Goal: Task Accomplishment & Management: Use online tool/utility

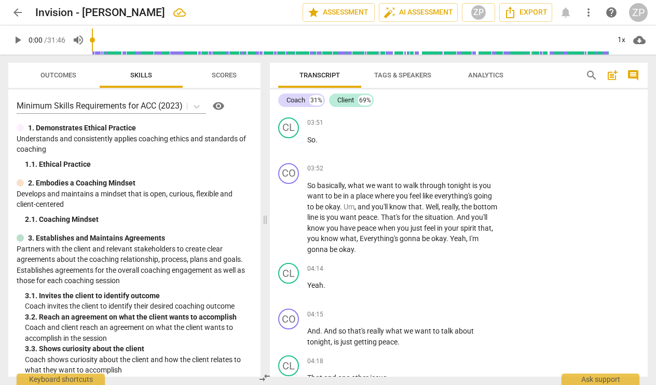
scroll to position [1099, 0]
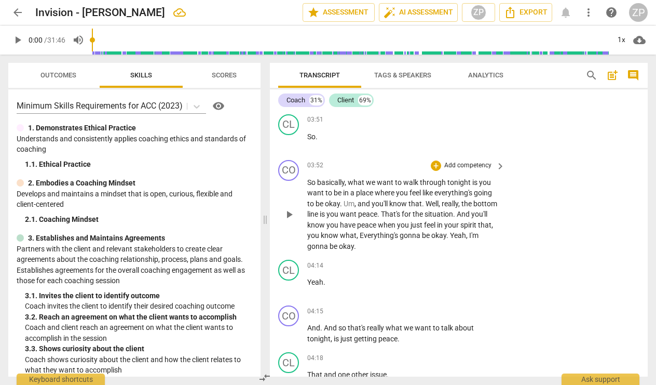
click at [486, 165] on p "Add competency" at bounding box center [467, 165] width 49 height 9
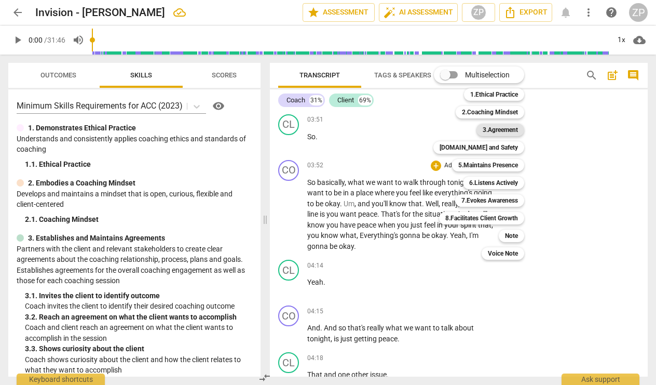
click at [499, 131] on b "3.Agreement" at bounding box center [500, 130] width 35 height 12
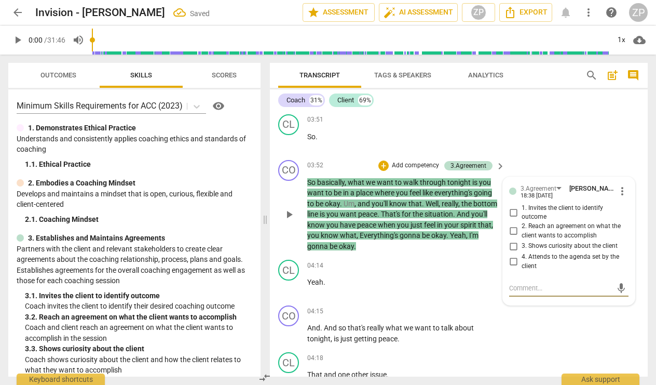
click at [511, 226] on input "2. Reach an agreement on what the client wants to accomplish" at bounding box center [513, 231] width 17 height 12
checkbox input "true"
click at [427, 163] on p "Add competency" at bounding box center [415, 165] width 49 height 9
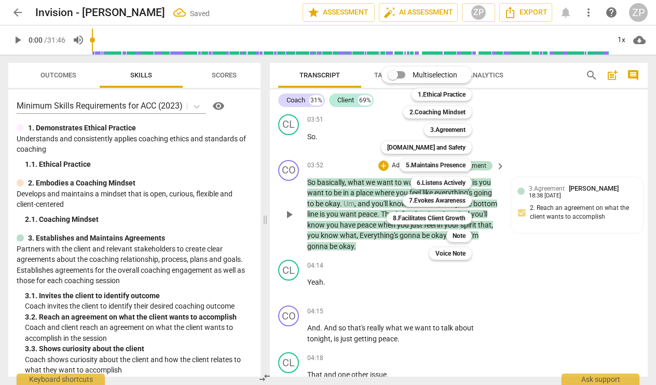
click at [427, 163] on b "5.Maintains Presence" at bounding box center [436, 165] width 60 height 12
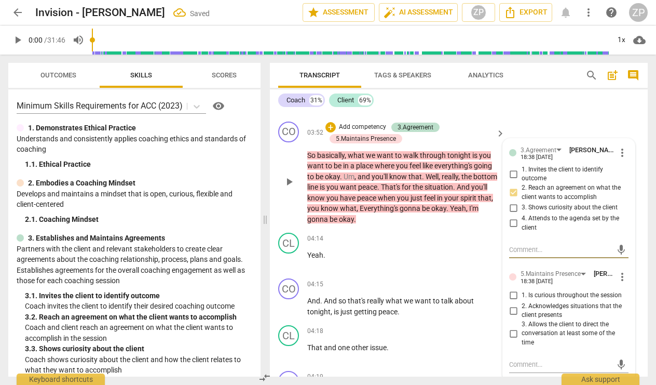
scroll to position [1139, 0]
click at [536, 268] on div "5.Maintains Presence" at bounding box center [551, 273] width 60 height 10
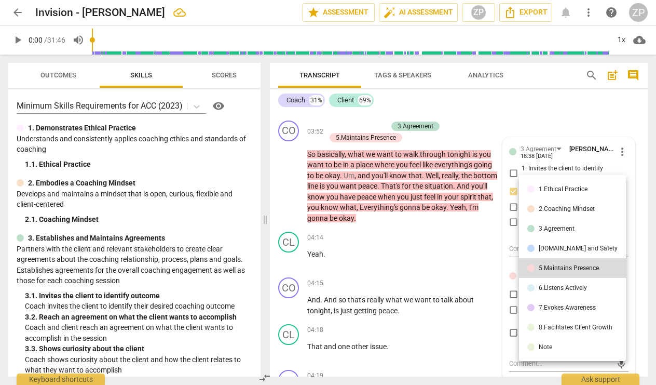
click at [545, 245] on div "[DOMAIN_NAME] and Safety" at bounding box center [578, 248] width 79 height 6
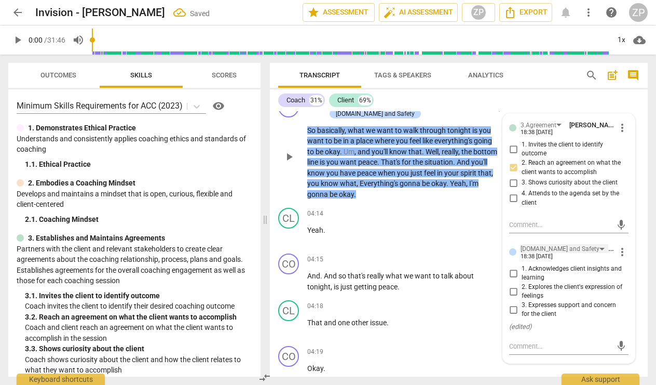
scroll to position [1165, 0]
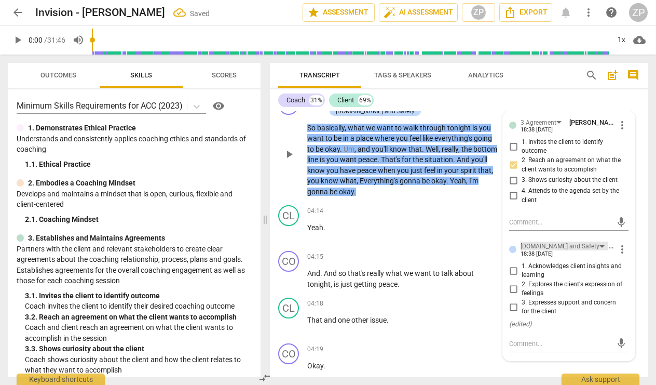
click at [551, 241] on div "[DOMAIN_NAME] and Safety" at bounding box center [560, 246] width 79 height 10
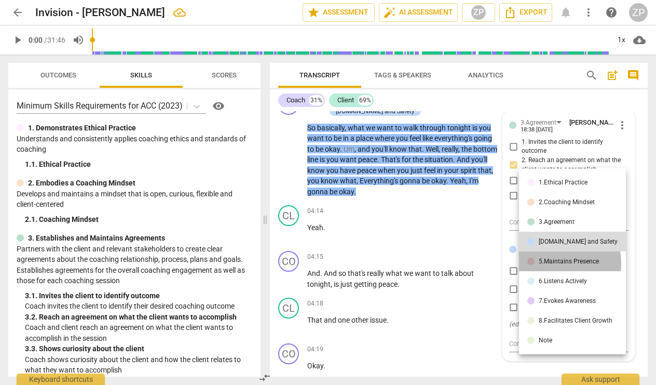
click at [553, 263] on div "5.Maintains Presence" at bounding box center [569, 261] width 60 height 6
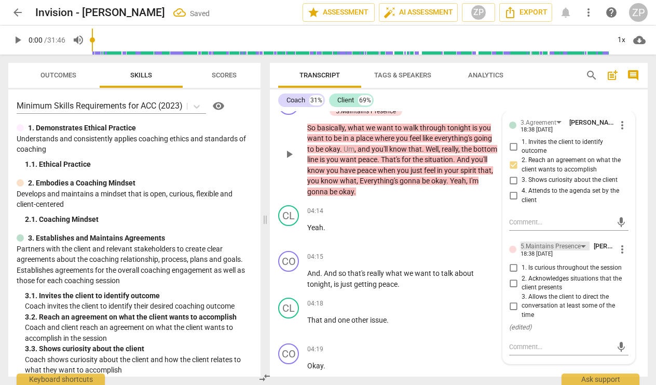
click at [553, 244] on div "5.Maintains Presence" at bounding box center [551, 246] width 60 height 10
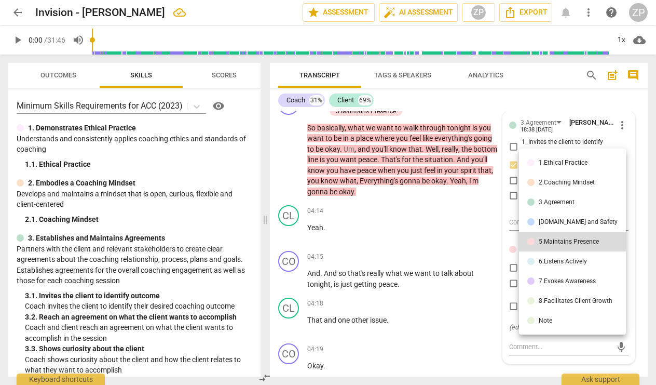
click at [474, 215] on div at bounding box center [328, 192] width 656 height 385
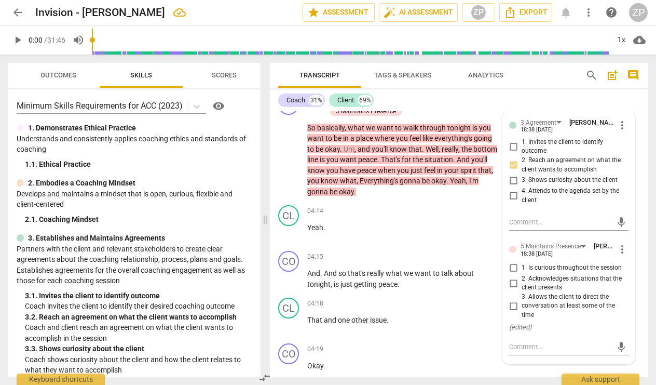
click at [221, 80] on span "Scores" at bounding box center [224, 76] width 50 height 14
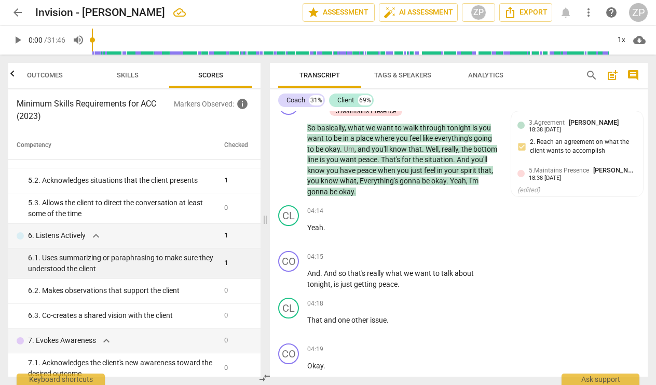
scroll to position [370, 0]
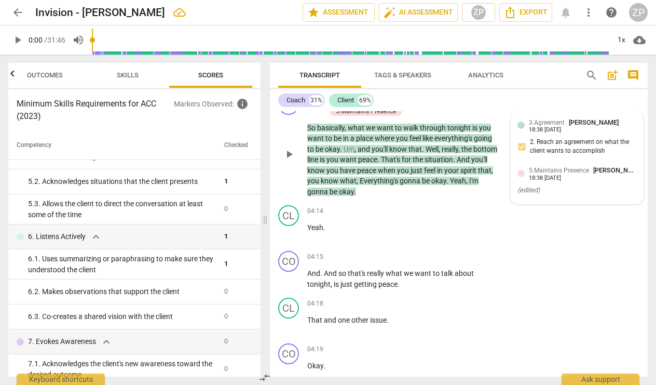
click at [555, 185] on div "( edited )" at bounding box center [577, 190] width 119 height 10
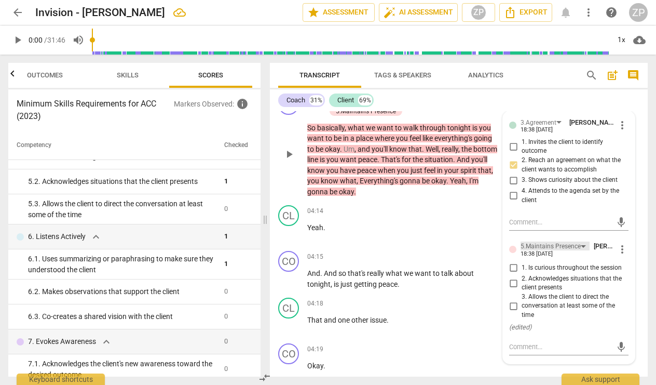
click at [558, 241] on div "5.Maintains Presence" at bounding box center [551, 246] width 60 height 10
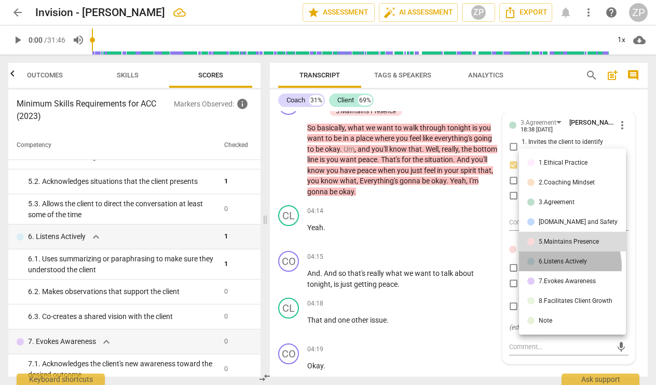
click at [564, 265] on li "6.Listens Actively" at bounding box center [572, 261] width 107 height 20
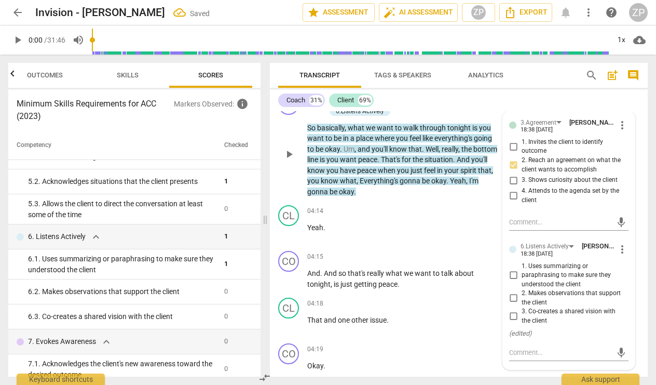
click at [512, 310] on input "3. Co-creates a shared vision with the client" at bounding box center [513, 316] width 17 height 12
checkbox input "true"
click at [468, 229] on div "04:14 + Add competency keyboard_arrow_right Yeah ." at bounding box center [406, 223] width 199 height 37
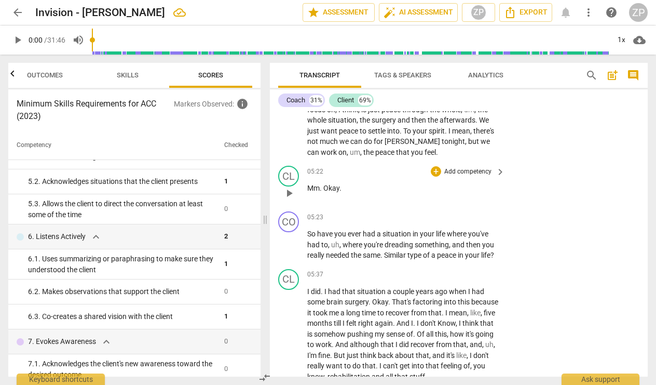
scroll to position [1611, 0]
click at [475, 212] on p "Add competency" at bounding box center [467, 216] width 49 height 9
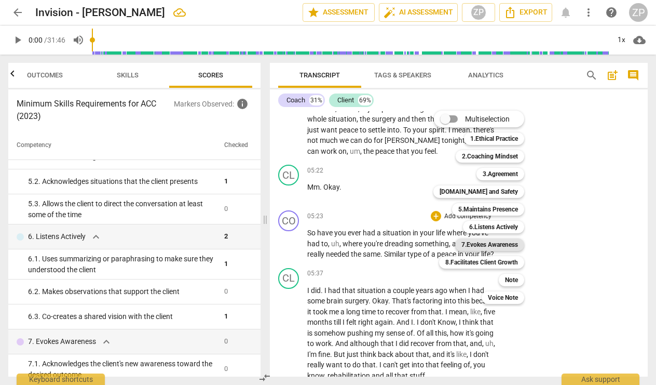
click at [489, 244] on b "7.Evokes Awareness" at bounding box center [489, 244] width 57 height 12
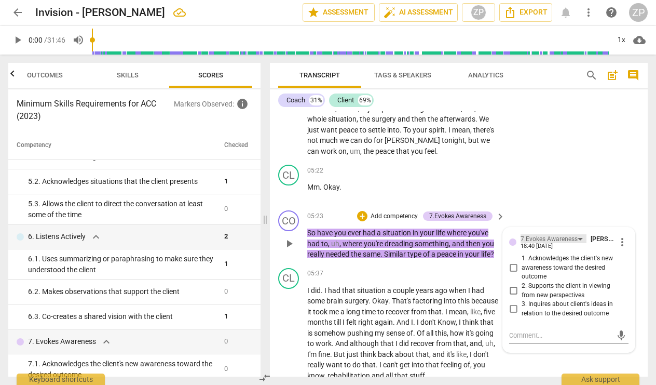
click at [551, 234] on div "7.Evokes Awareness" at bounding box center [549, 239] width 57 height 10
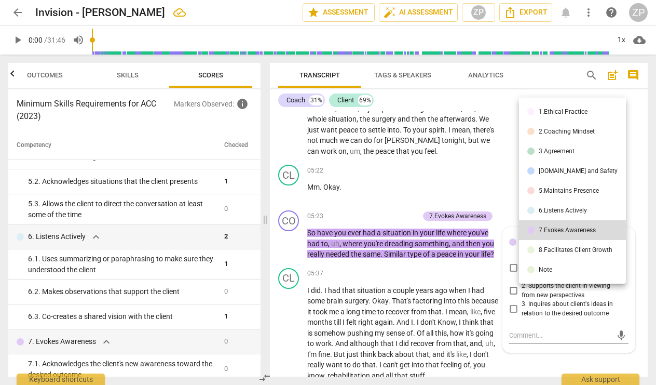
click at [563, 197] on li "5.Maintains Presence" at bounding box center [572, 191] width 107 height 20
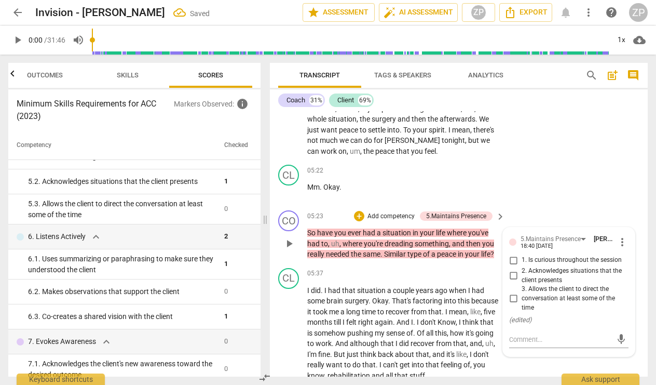
click at [511, 254] on input "1. Is curious throughout the session" at bounding box center [513, 260] width 17 height 12
checkbox input "true"
click at [534, 206] on div "CO play_arrow pause 05:23 + Add competency 5.Maintains Presence keyboard_arrow_…" at bounding box center [459, 235] width 378 height 58
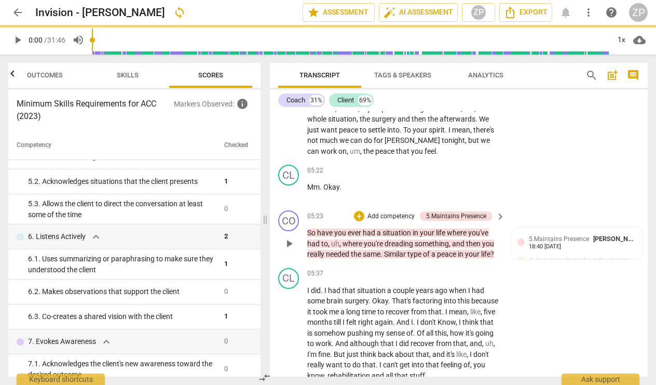
click at [392, 212] on p "Add competency" at bounding box center [390, 216] width 49 height 9
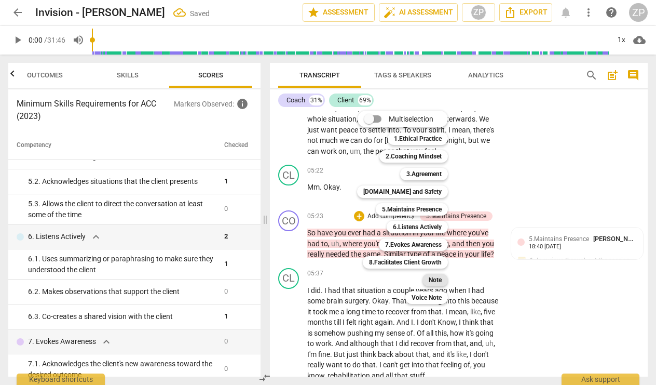
click at [435, 278] on b "Note" at bounding box center [435, 280] width 13 height 12
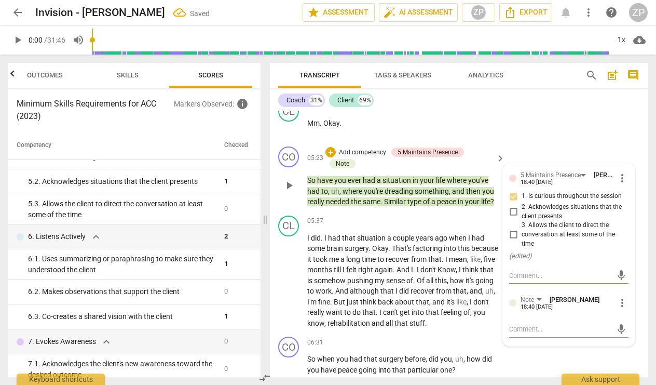
scroll to position [1706, 0]
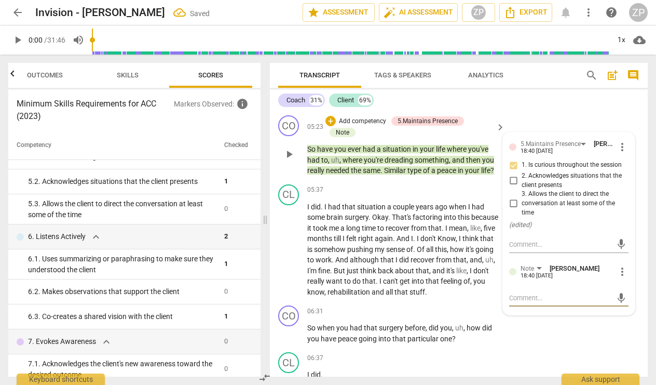
click at [518, 293] on textarea at bounding box center [560, 298] width 103 height 10
type textarea "I"
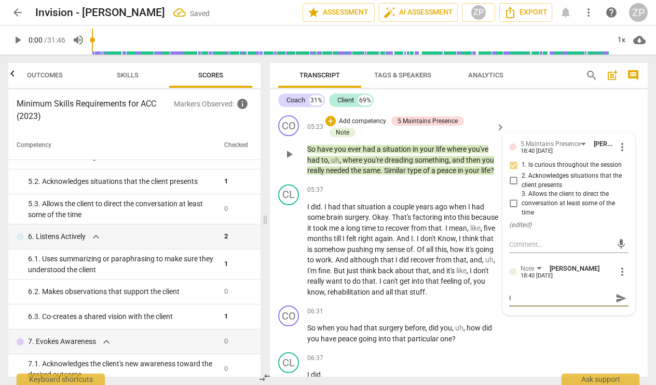
type textarea "I r"
type textarea "I re"
type textarea "I rec"
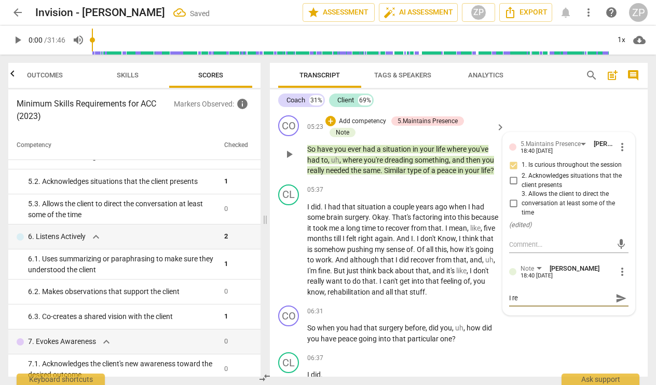
type textarea "I rec"
type textarea "I reco"
type textarea "I recom"
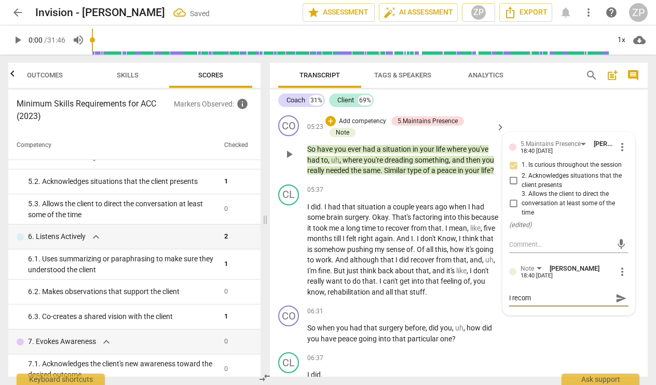
type textarea "I recomm"
type textarea "I recomme"
type textarea "I recommen"
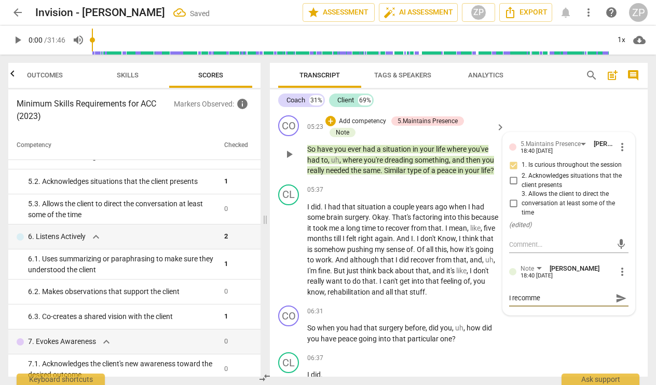
type textarea "I recommen"
type textarea "I recommend"
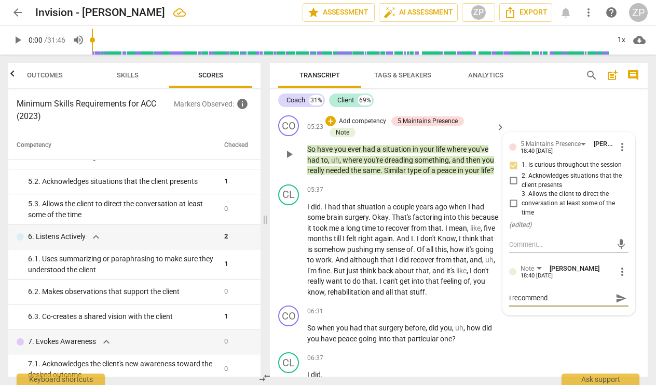
type textarea "I recommend n"
type textarea "I recommend no"
type textarea "I recommend not"
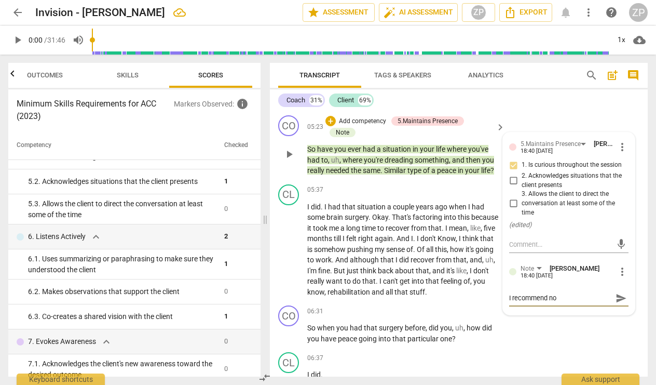
type textarea "I recommend not"
type textarea "I recommend not d"
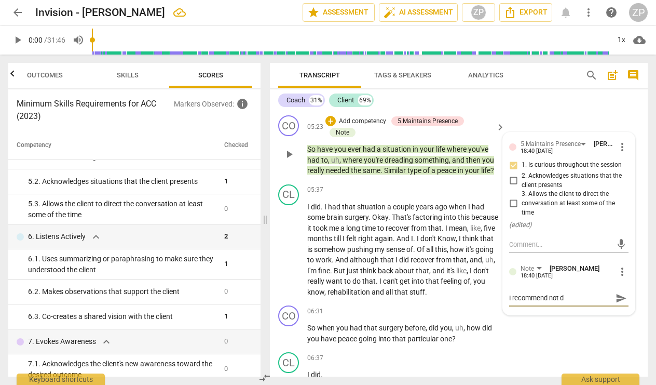
type textarea "I recommend not di"
type textarea "I recommend not div"
type textarea "I recommend not divi"
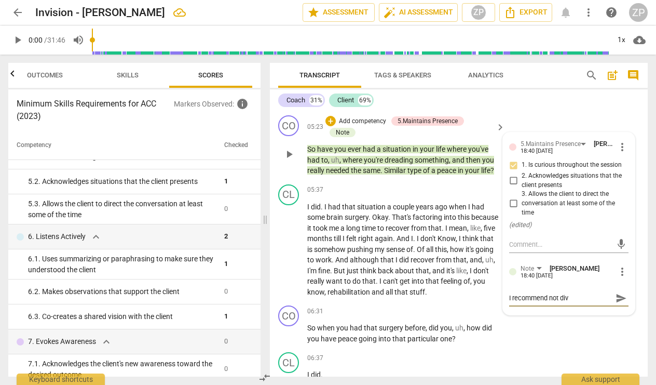
type textarea "I recommend not divi"
type textarea "I recommend not [DEMOGRAPHIC_DATA]"
type textarea "I recommend not diving"
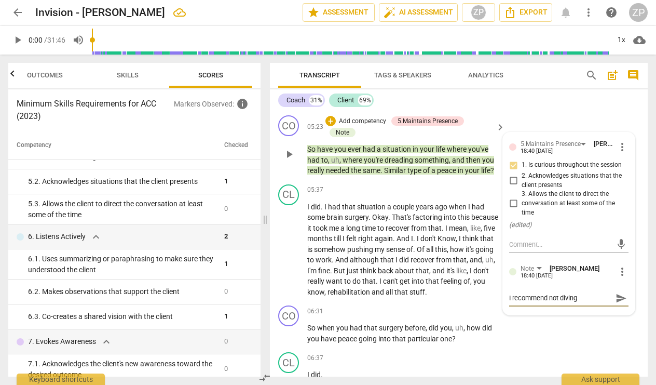
type textarea "I recommend not diving"
type textarea "I recommend not diving i"
type textarea "I recommend not diving in"
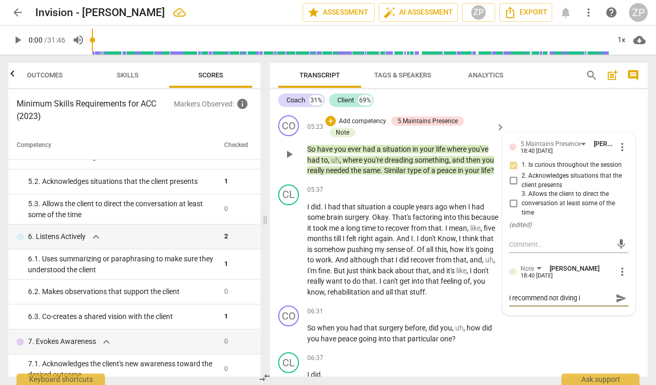
type textarea "I recommend not diving in"
type textarea "I recommend not diving int"
type textarea "I recommend not diving into"
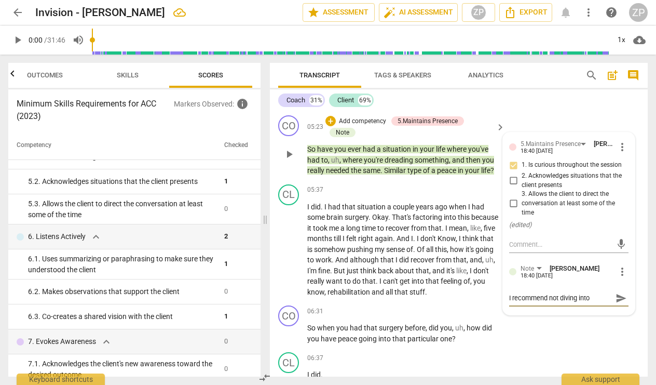
type textarea "I recommend not diving into"
type textarea "I recommend not diving into a"
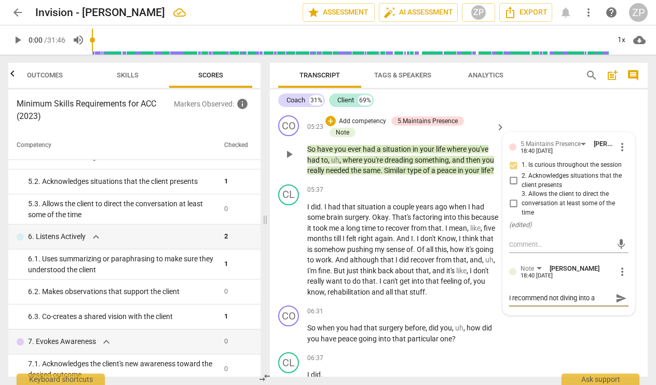
type textarea "I recommend not diving into a"
type textarea "I recommend not diving into a p"
type textarea "I recommend not diving into a pa"
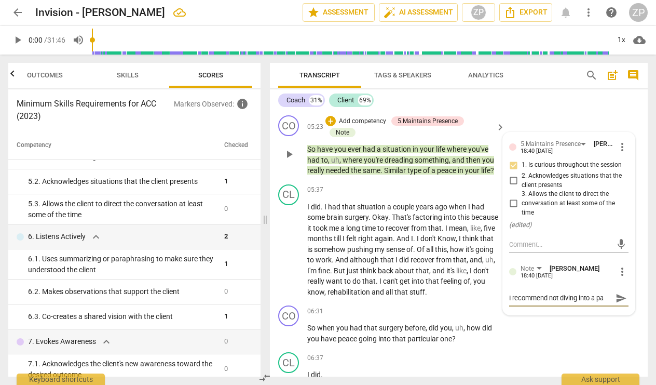
type textarea "I recommend not diving into a pas"
type textarea "I recommend not diving into a past"
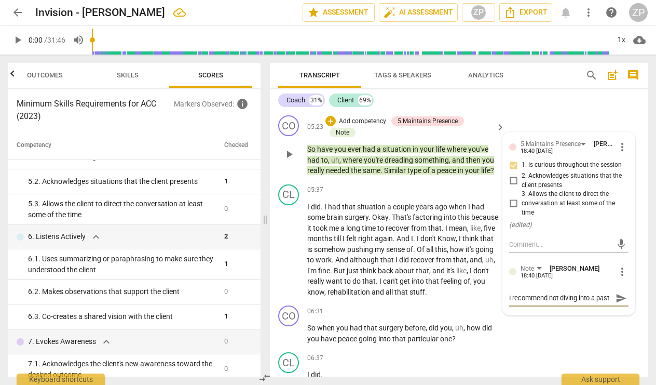
type textarea "I recommend not diving into a past"
type textarea "I recommend not diving into a past e"
type textarea "I recommend not diving into a past ev"
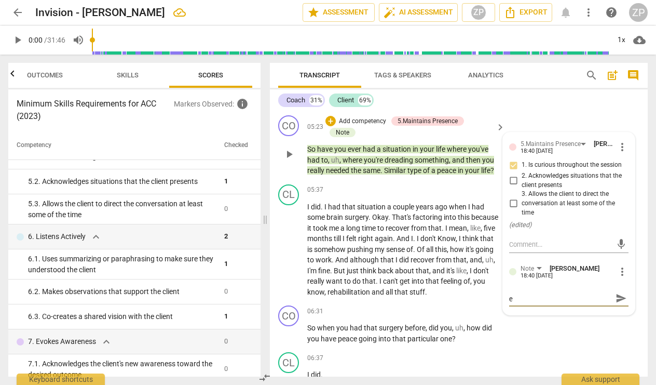
type textarea "I recommend not diving into a past ev"
type textarea "I recommend not diving into a past eve"
type textarea "I recommend not diving into a past even"
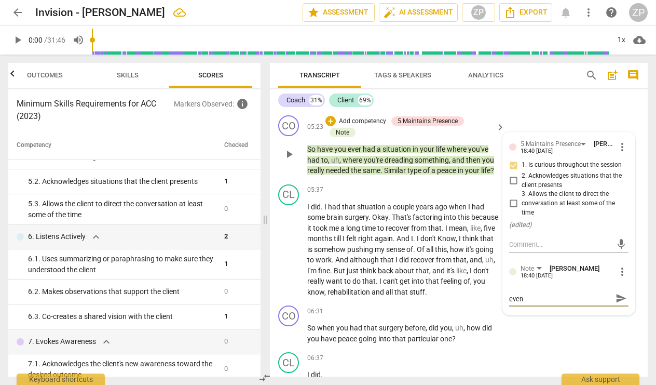
scroll to position [0, 0]
type textarea "I recommend not diving into a past event"
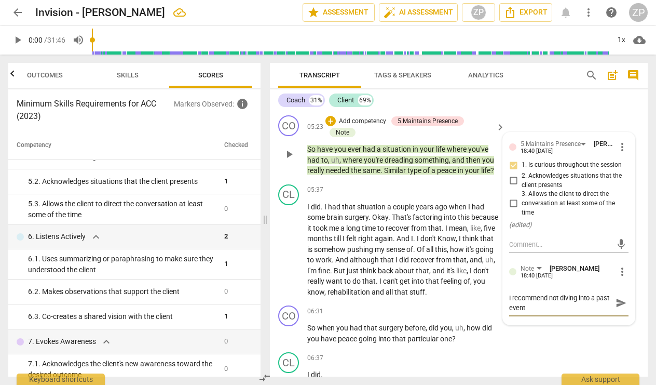
type textarea "I recommend not diving into a past event l"
type textarea "I recommend not diving into a past event li"
type textarea "I recommend not diving into a past event lik"
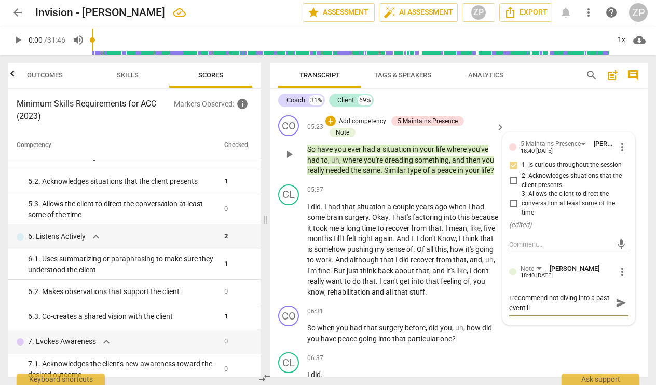
type textarea "I recommend not diving into a past event lik"
type textarea "I recommend not diving into a past event like"
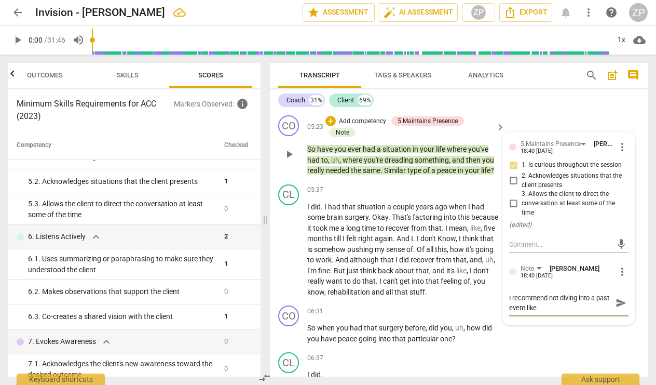
type textarea "I recommend not diving into a past event like t"
type textarea "I recommend not diving into a past event like th"
type textarea "I recommend not diving into a past event like thi"
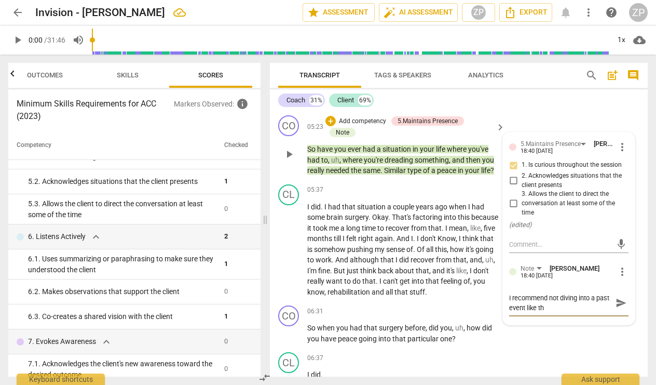
type textarea "I recommend not diving into a past event like thi"
type textarea "I recommend not diving into a past event like this"
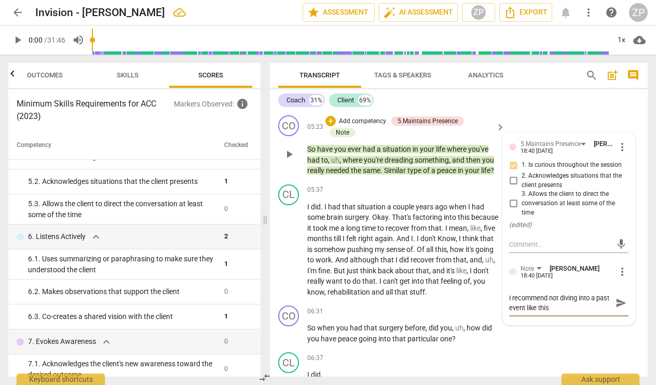
type textarea "I recommend not diving into a past event like this a"
type textarea "I recommend not diving into a past event like this an"
type textarea "I recommend not diving into a past event like this and"
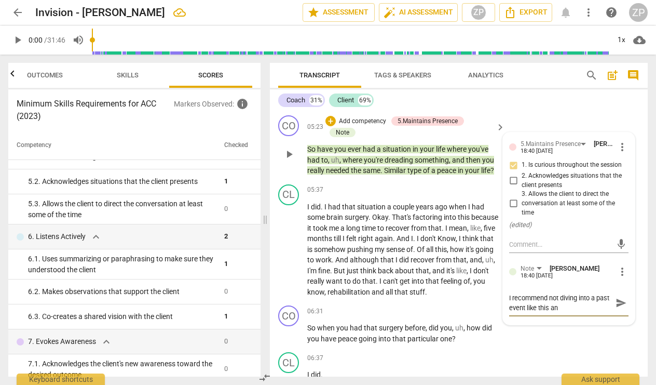
type textarea "I recommend not diving into a past event like this and"
type textarea "I recommend not diving into a past event like this and d"
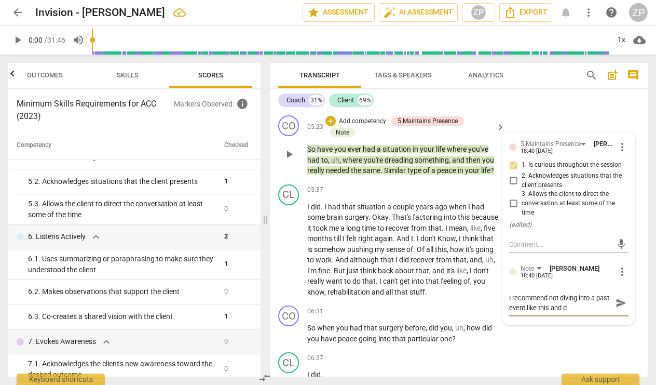
type textarea "I recommend not diving into a past event like this and di"
type textarea "I recommend not diving into a past event like this and div"
type textarea "I recommend not diving into a past event like this and dive"
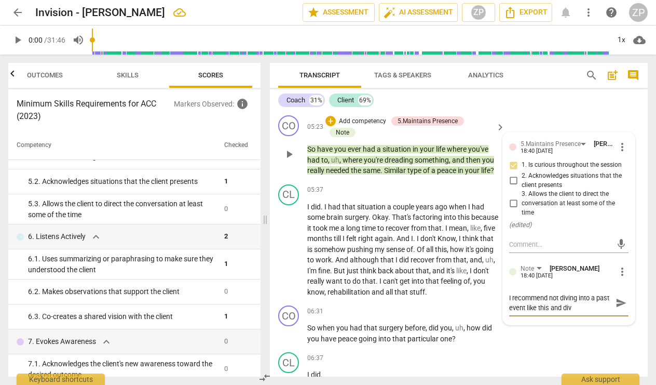
type textarea "I recommend not diving into a past event like this and dive"
type textarea "I recommend not diving into a past event like this and dive m"
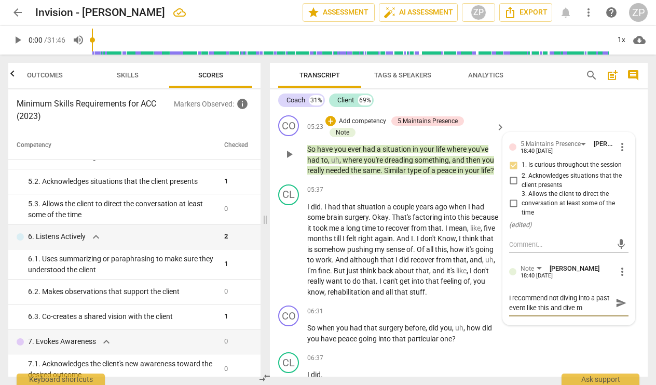
type textarea "I recommend not diving into a past event like this and dive mo"
type textarea "I recommend not diving into a past event like this and dive mor"
type textarea "I recommend not diving into a past event like this and dive more"
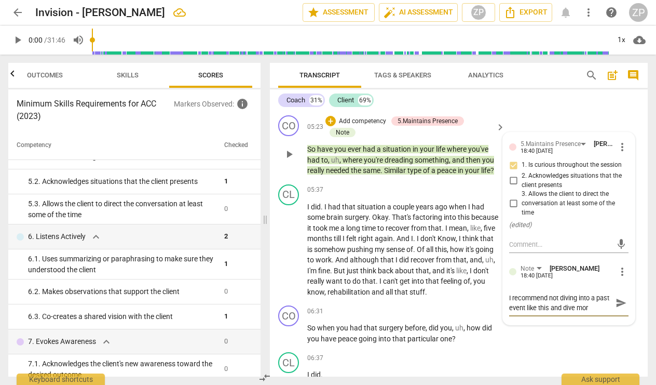
type textarea "I recommend not diving into a past event like this and dive more"
type textarea "I recommend not diving into a past event like this and dive more i"
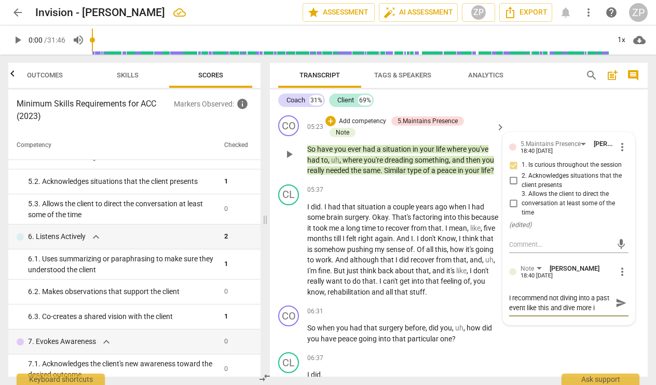
type textarea "I recommend not diving into a past event like this and dive more in"
type textarea "I recommend not diving into a past event like this and dive more int"
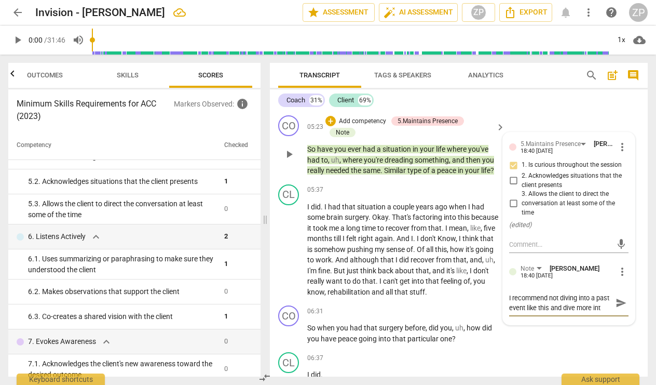
type textarea "I recommend not diving into a past event like this and dive more into"
type textarea "I recommend not diving into a past event like this and dive more into w"
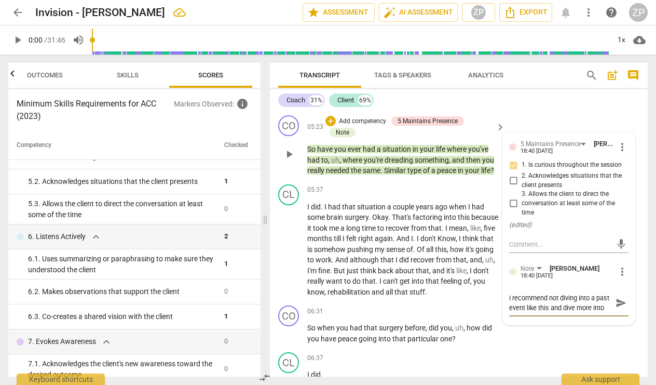
type textarea "I recommend not diving into a past event like this and dive more into w"
type textarea "I recommend not diving into a past event like this and dive more into wh"
type textarea "I recommend not diving into a past event like this and dive more into wha"
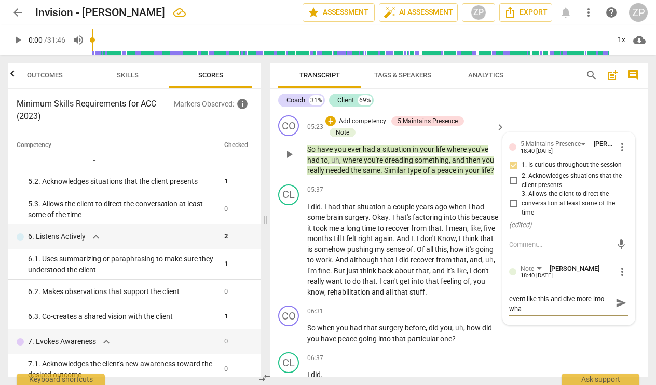
type textarea "I recommend not diving into a past event like this and dive more into what"
type textarea "I recommend not diving into a past event like this and dive more into what t"
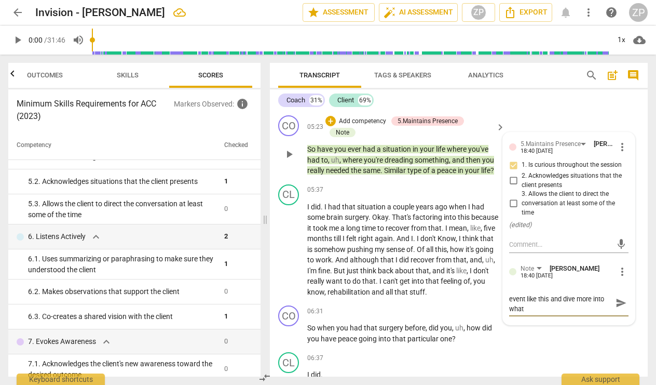
type textarea "I recommend not diving into a past event like this and dive more into what t"
type textarea "I recommend not diving into a past event like this and dive more into what th"
type textarea "I recommend not diving into a past event like this and dive more into what the"
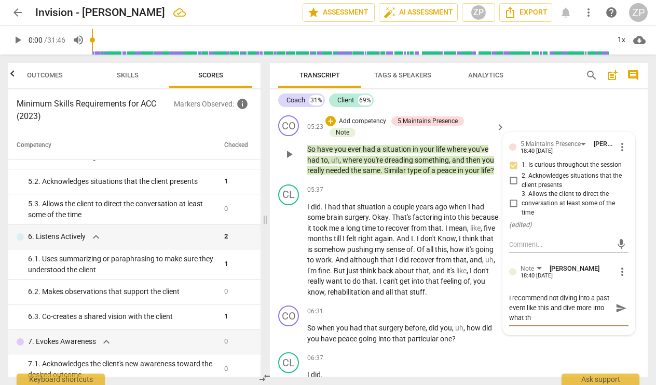
type textarea "I recommend not diving into a past event like this and dive more into what the"
type textarea "I recommend not diving into a past event like this and dive more into what the c"
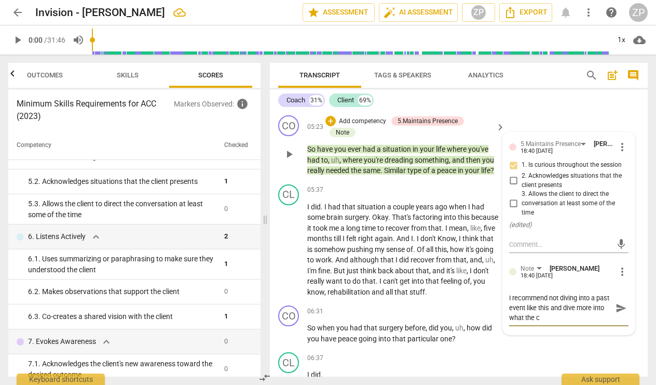
type textarea "I recommend not diving into a past event like this and dive more into what the …"
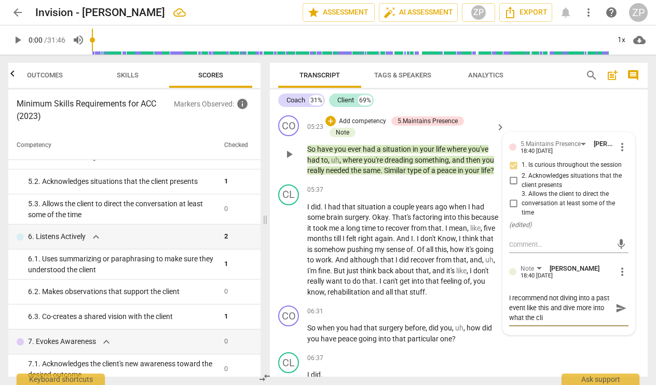
type textarea "I recommend not diving into a past event like this and dive more into what the …"
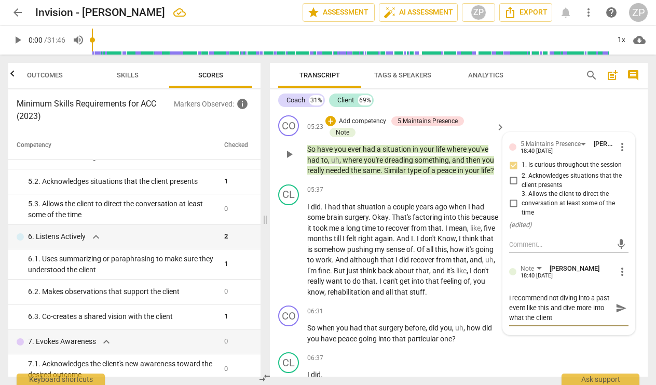
type textarea "I recommend not diving into a past event like this and dive more into what the …"
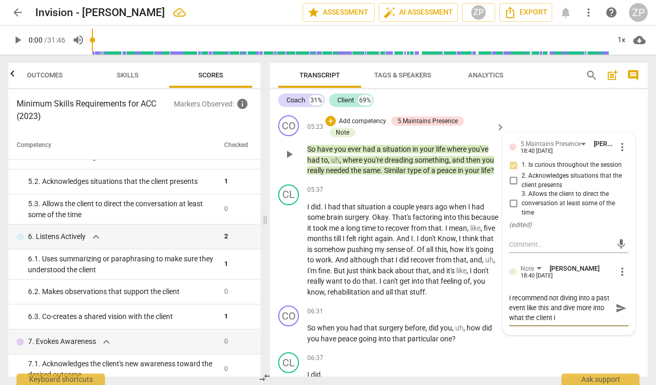
type textarea "I recommend not diving into a past event like this and dive more into what the …"
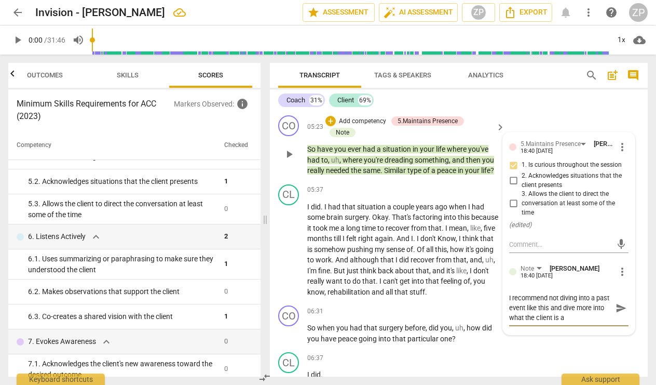
type textarea "I recommend not diving into a past event like this and dive more into what the …"
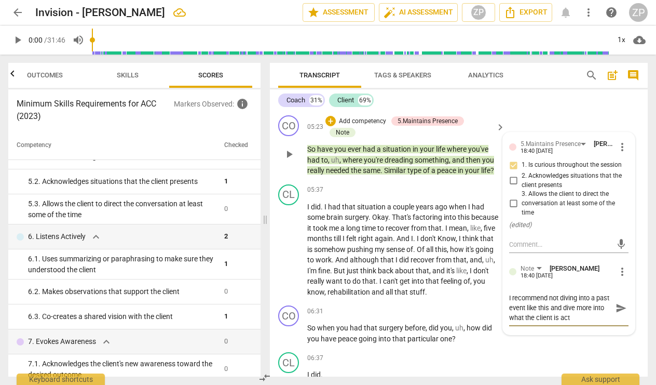
type textarea "I recommend not diving into a past event like this and dive more into what the …"
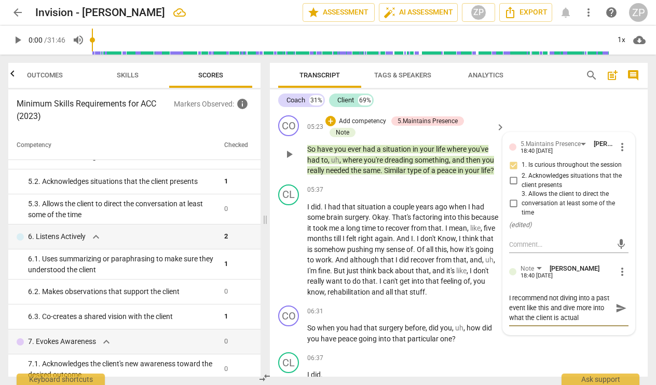
type textarea "I recommend not diving into a past event like this and dive more into what the …"
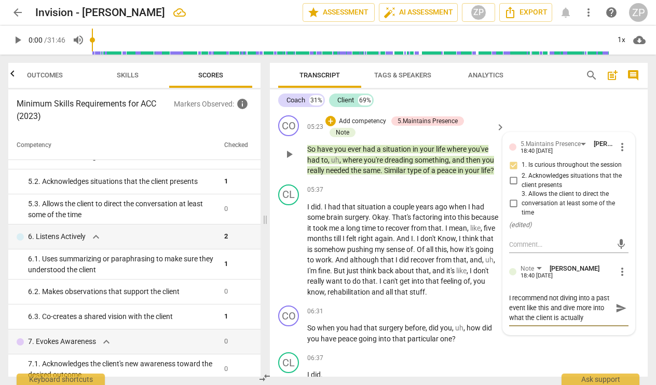
type textarea "I recommend not diving into a past event like this and dive more into what the …"
click at [620, 307] on span "send" at bounding box center [621, 312] width 11 height 11
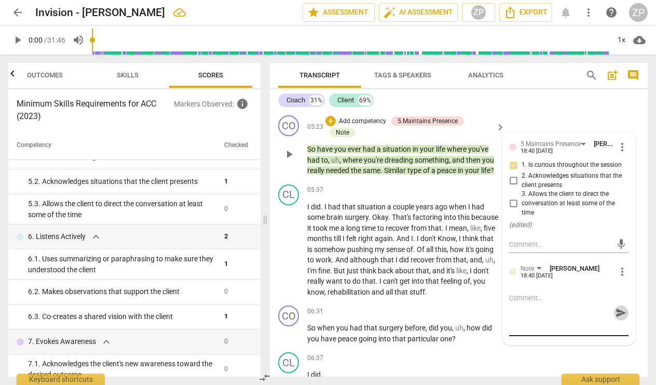
scroll to position [0, 0]
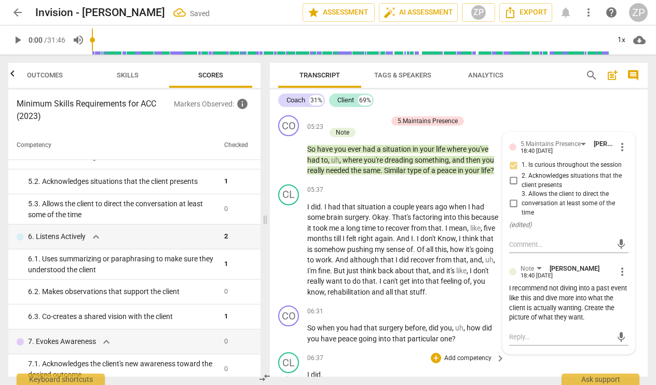
click at [587, 361] on div "CL play_arrow pause 06:37 + Add competency keyboard_arrow_right I did ." at bounding box center [459, 371] width 378 height 46
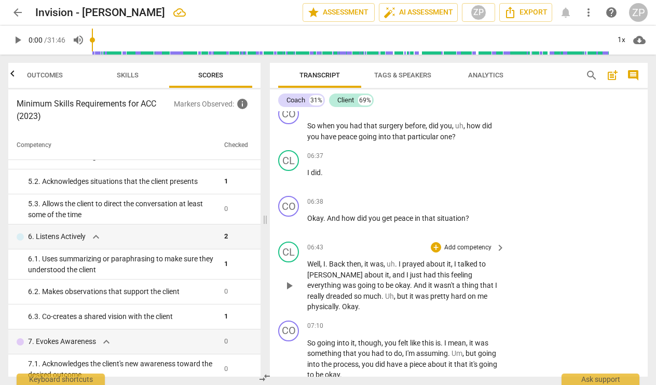
scroll to position [1909, 0]
click at [468, 196] on p "Add competency" at bounding box center [467, 200] width 49 height 9
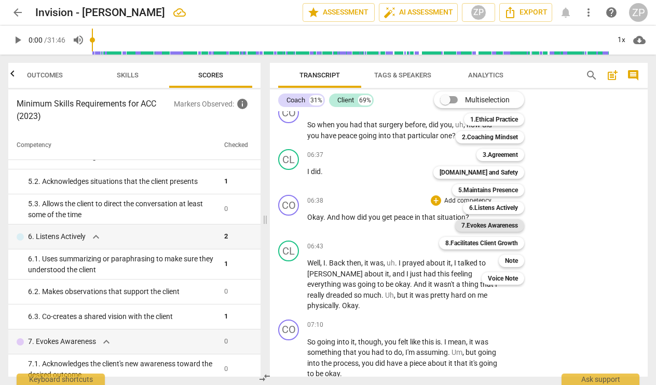
click at [494, 226] on b "7.Evokes Awareness" at bounding box center [489, 225] width 57 height 12
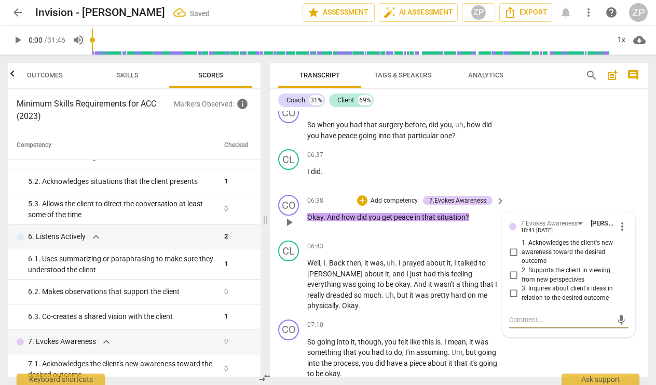
click at [510, 287] on input "3. Inquires about client's ideas in relation to the desired outcome" at bounding box center [513, 293] width 17 height 12
click at [534, 172] on div "CL play_arrow pause 06:37 + Add competency keyboard_arrow_right I did ." at bounding box center [459, 168] width 378 height 46
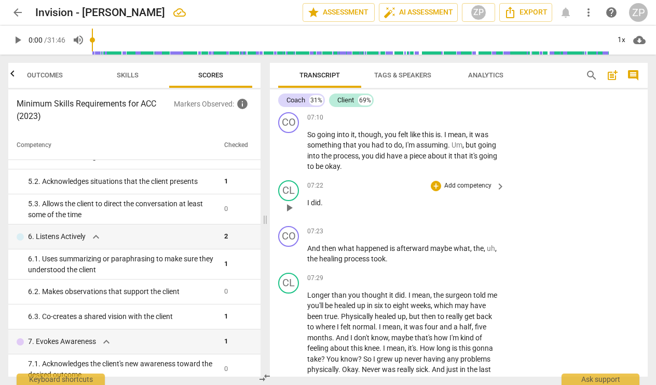
scroll to position [2057, 0]
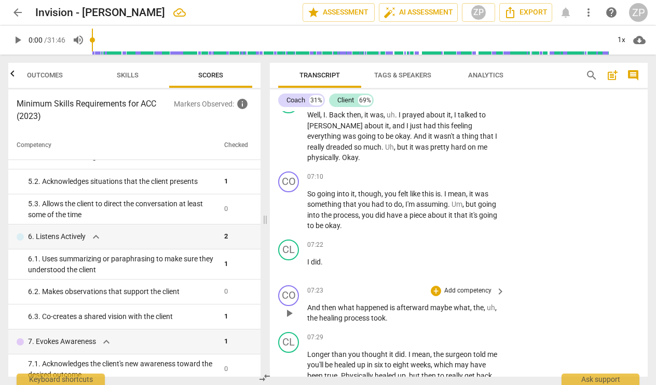
click at [487, 286] on p "Add competency" at bounding box center [467, 290] width 49 height 9
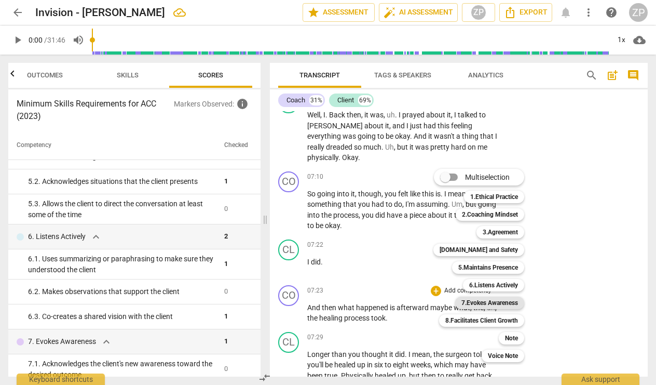
click at [491, 301] on b "7.Evokes Awareness" at bounding box center [489, 302] width 57 height 12
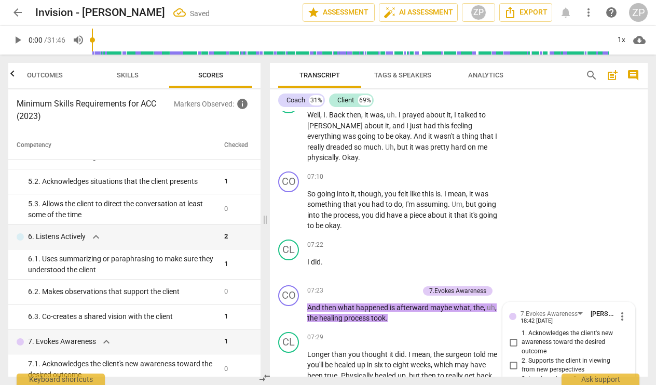
scroll to position [2195, 0]
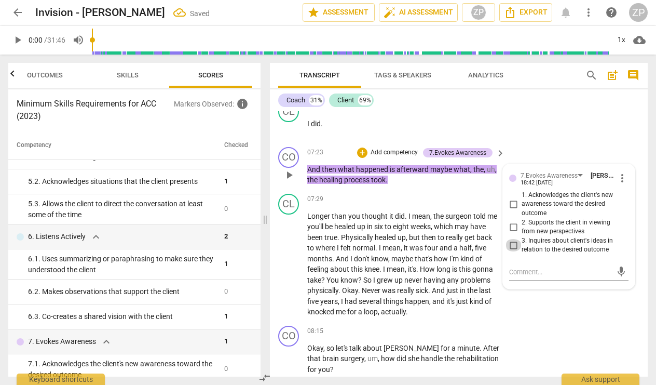
click at [509, 239] on input "3. Inquires about client's ideas in relation to the desired outcome" at bounding box center [513, 245] width 17 height 12
click at [560, 321] on div "CO play_arrow pause 08:15 + Add competency keyboard_arrow_right Okay , so let's…" at bounding box center [459, 350] width 378 height 58
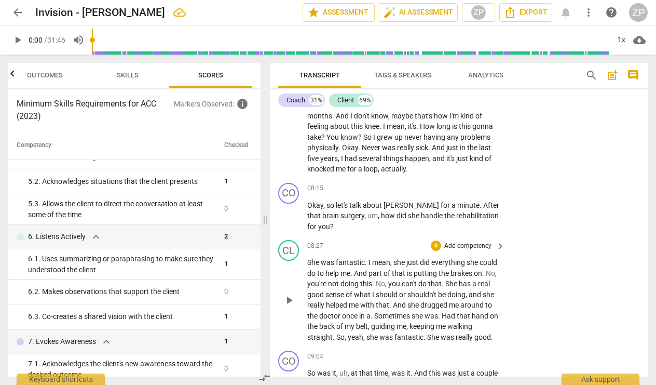
scroll to position [2342, 0]
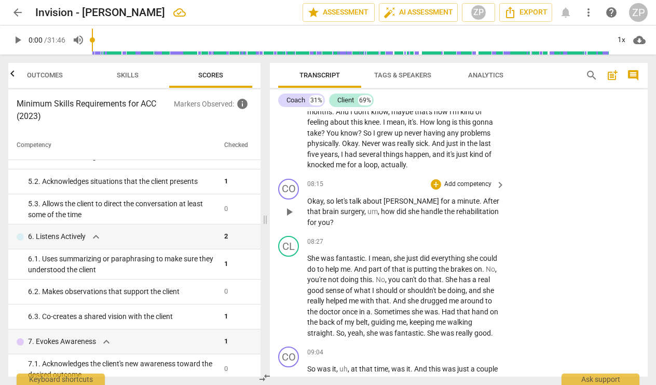
click at [476, 180] on p "Add competency" at bounding box center [467, 184] width 49 height 9
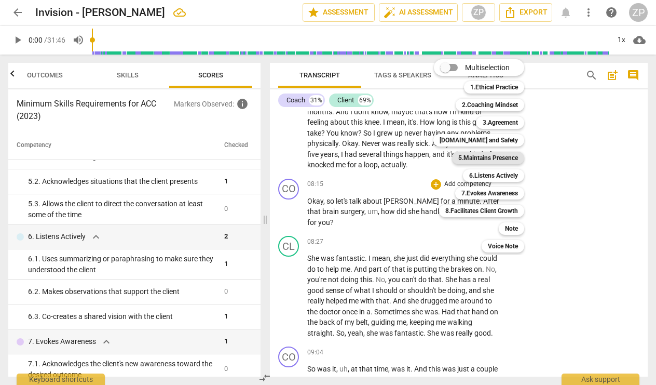
click at [491, 158] on b "5.Maintains Presence" at bounding box center [488, 158] width 60 height 12
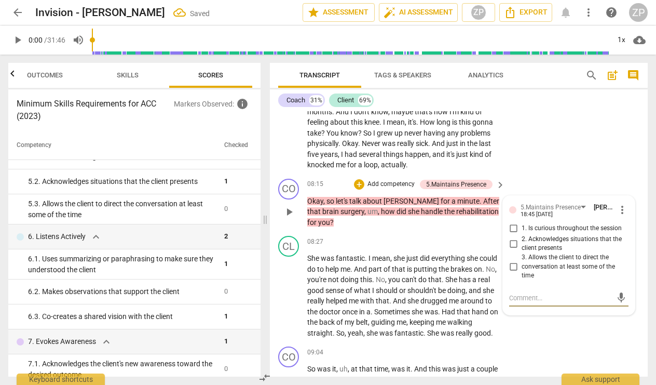
click at [512, 222] on input "1. Is curious throughout the session" at bounding box center [513, 228] width 17 height 12
click at [549, 174] on div "CO play_arrow pause 08:15 + Add competency 5.Maintains Presence keyboard_arrow_…" at bounding box center [459, 203] width 378 height 58
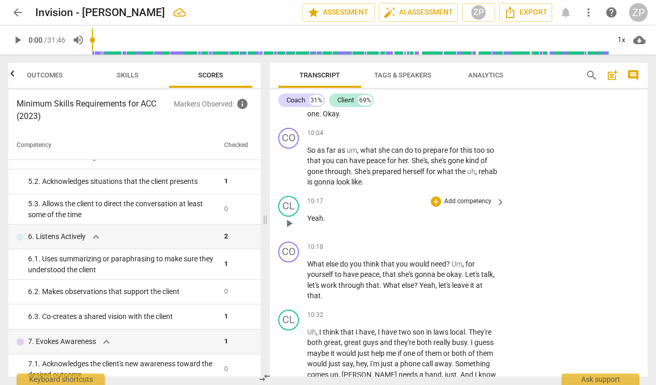
scroll to position [2984, 0]
click at [484, 242] on p "Add competency" at bounding box center [467, 246] width 49 height 9
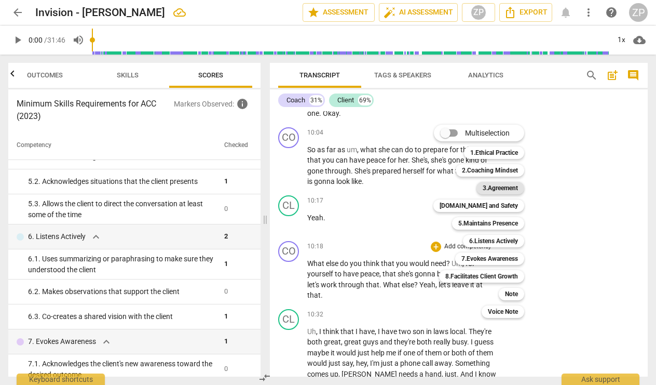
click at [498, 190] on b "3.Agreement" at bounding box center [500, 188] width 35 height 12
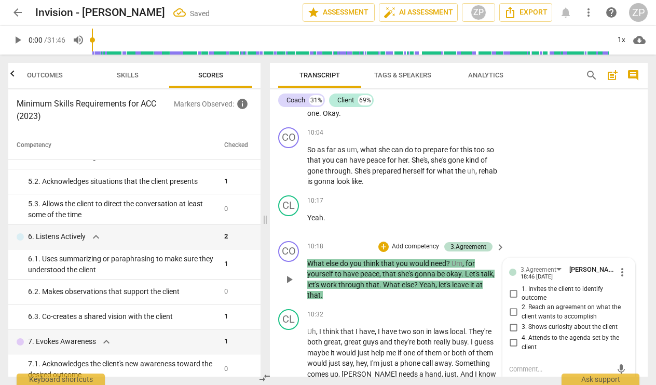
click at [514, 336] on input "4. Attends to the agenda set by the client" at bounding box center [513, 342] width 17 height 12
click at [537, 201] on div "CL play_arrow pause 10:17 + Add competency keyboard_arrow_right Yeah ." at bounding box center [459, 214] width 378 height 46
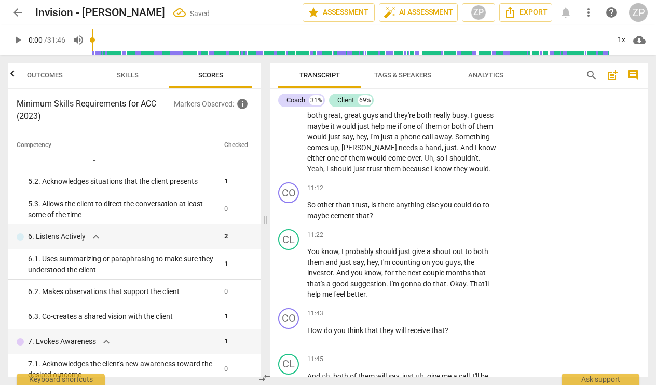
scroll to position [3211, 0]
click at [471, 183] on p "Add competency" at bounding box center [467, 187] width 49 height 9
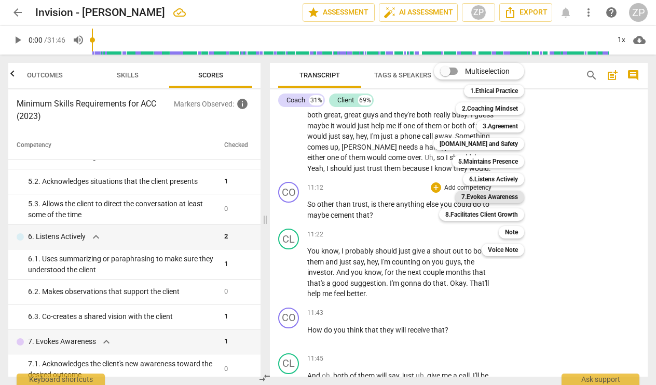
click at [501, 198] on b "7.Evokes Awareness" at bounding box center [489, 197] width 57 height 12
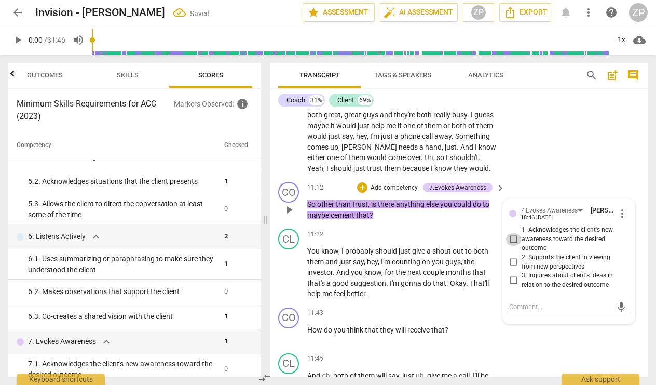
click at [513, 233] on input "1. Acknowledges the client's new awareness toward the desired outcome" at bounding box center [513, 239] width 17 height 12
click at [512, 256] on input "2. Supports the client in viewing from new perspectives" at bounding box center [513, 262] width 17 height 12
click at [511, 274] on input "3. Inquires about client's ideas in relation to the desired outcome" at bounding box center [513, 280] width 17 height 12
click at [534, 313] on div "CO play_arrow pause 11:43 + Add competency keyboard_arrow_right How do you thin…" at bounding box center [459, 326] width 378 height 46
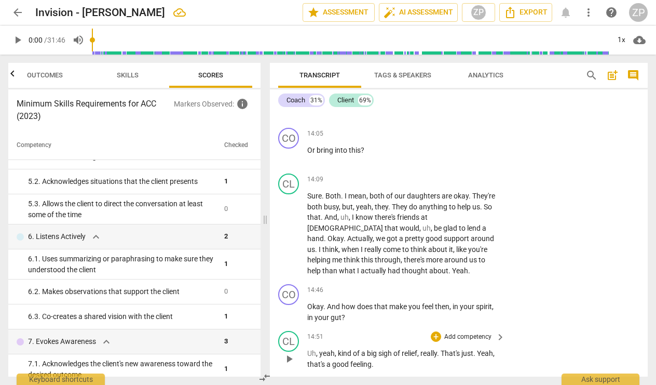
scroll to position [4095, 0]
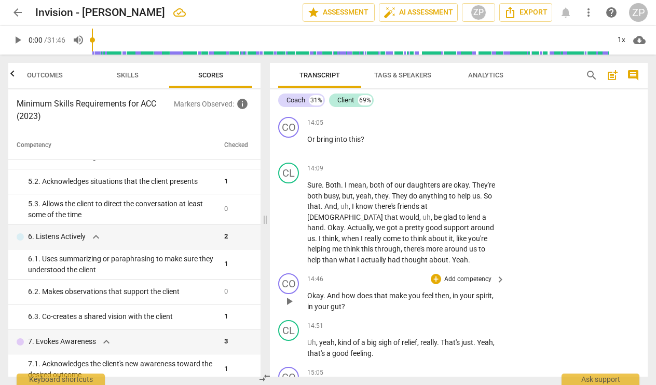
click at [479, 275] on p "Add competency" at bounding box center [467, 279] width 49 height 9
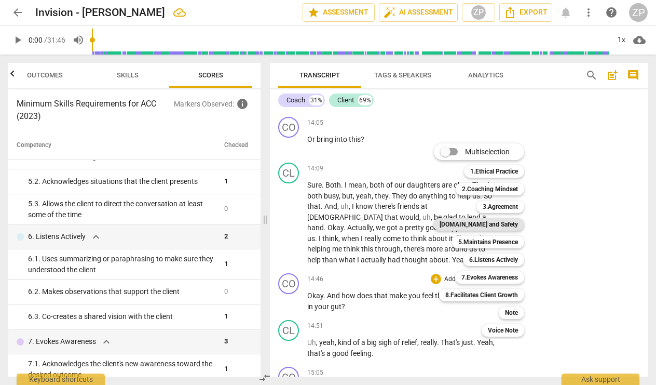
click at [491, 226] on b "[DOMAIN_NAME] and Safety" at bounding box center [479, 224] width 78 height 12
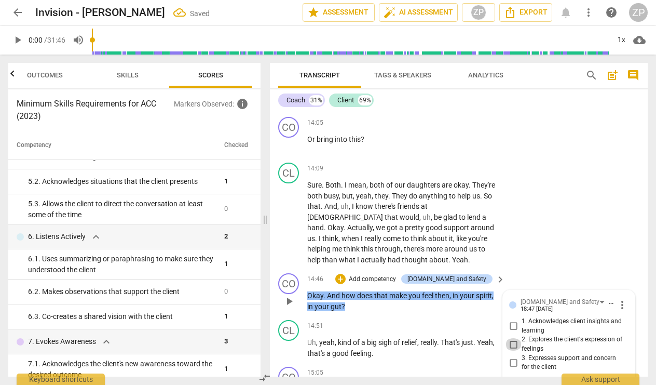
click at [510, 338] on input "2. Explores the client's expression of feelings" at bounding box center [513, 344] width 17 height 12
click at [532, 206] on div "CL play_arrow pause 14:09 + Add competency keyboard_arrow_right Sure . Both . I…" at bounding box center [459, 213] width 378 height 111
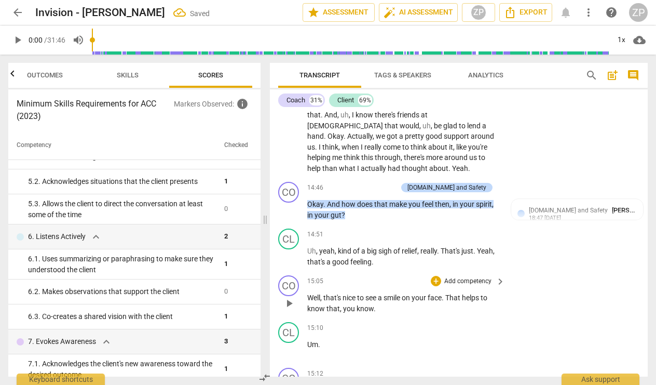
scroll to position [4187, 0]
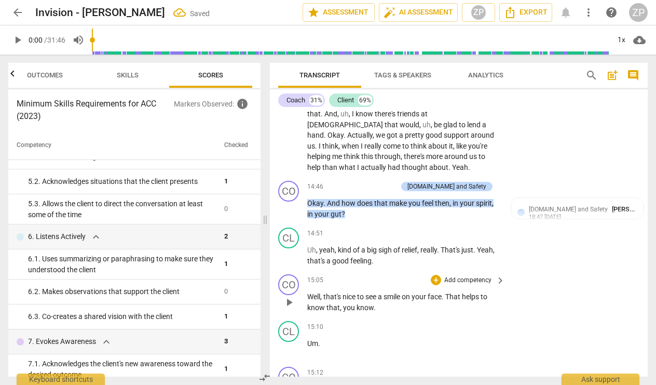
click at [483, 276] on p "Add competency" at bounding box center [467, 280] width 49 height 9
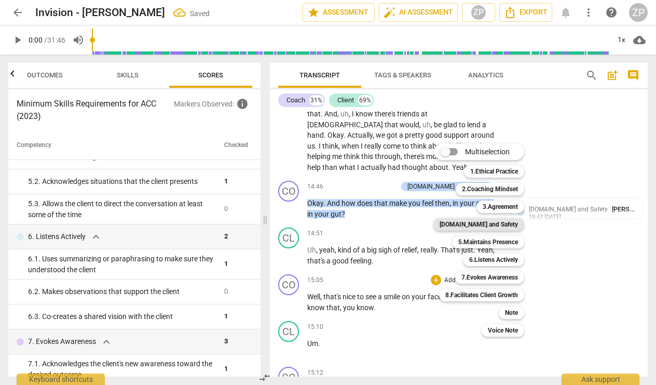
click at [496, 225] on b "[DOMAIN_NAME] and Safety" at bounding box center [479, 224] width 78 height 12
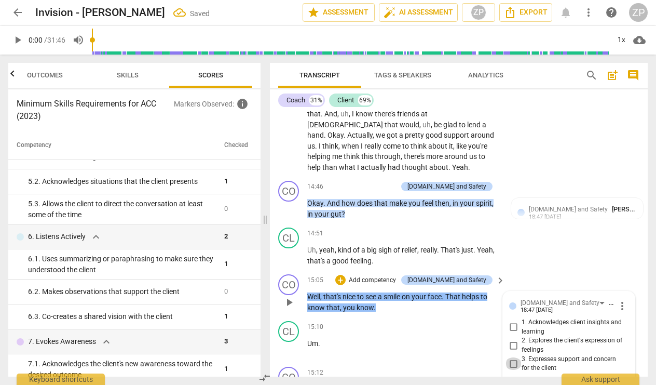
click at [513, 357] on input "3. Expresses support and concern for the client" at bounding box center [513, 363] width 17 height 12
click at [548, 270] on div "CO play_arrow pause 15:05 + Add competency [DOMAIN_NAME] and Safety keyboard_ar…" at bounding box center [459, 293] width 378 height 47
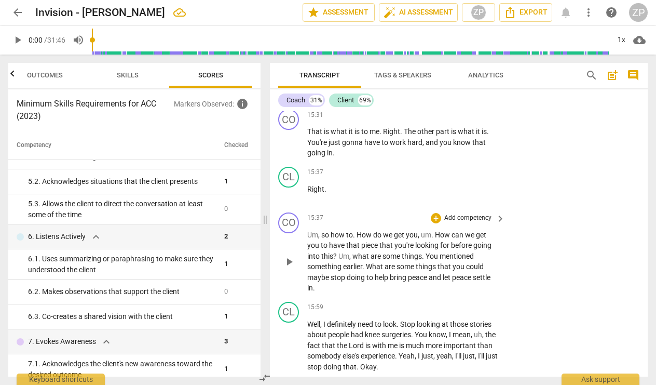
scroll to position [4673, 0]
click at [485, 212] on p "Add competency" at bounding box center [467, 216] width 49 height 9
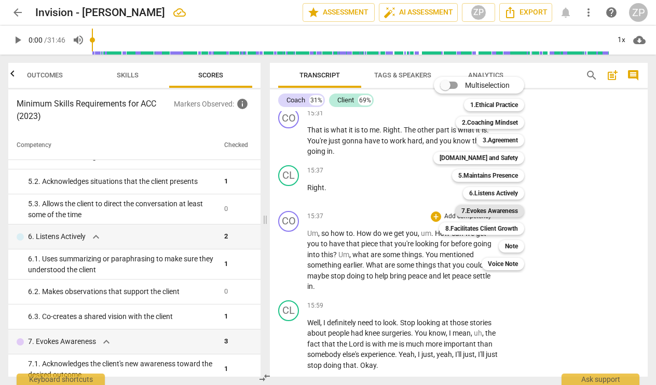
click at [509, 210] on b "7.Evokes Awareness" at bounding box center [489, 211] width 57 height 12
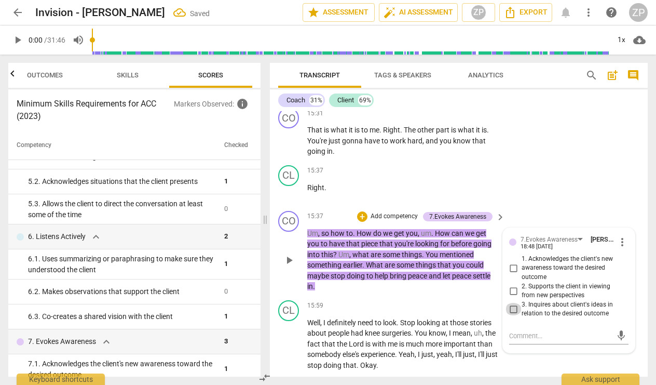
click at [513, 303] on input "3. Inquires about client's ideas in relation to the desired outcome" at bounding box center [513, 309] width 17 height 12
click at [535, 325] on div "CL play_arrow pause 15:59 + Add competency keyboard_arrow_right Well , I defini…" at bounding box center [459, 335] width 378 height 79
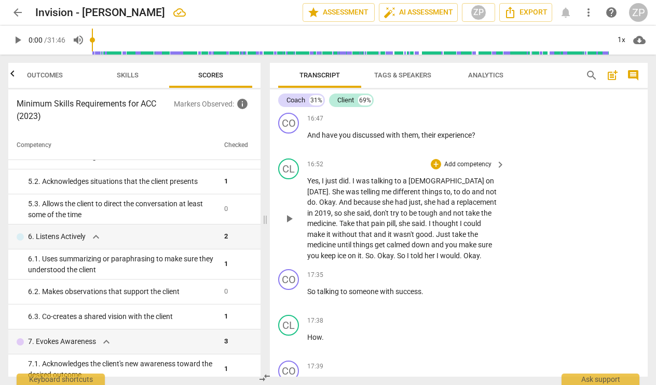
scroll to position [5215, 0]
click at [464, 269] on p "Add competency" at bounding box center [467, 273] width 49 height 9
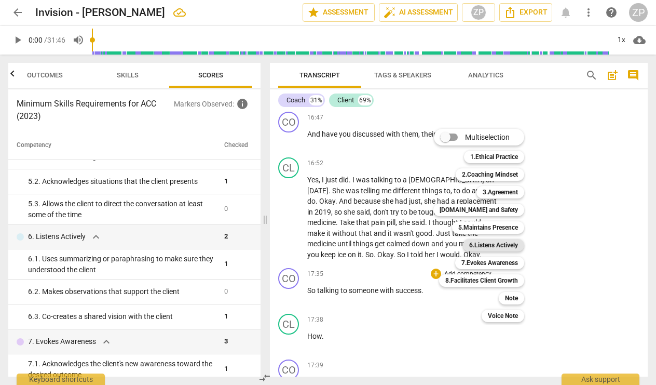
click at [491, 245] on b "6.Listens Actively" at bounding box center [493, 245] width 49 height 12
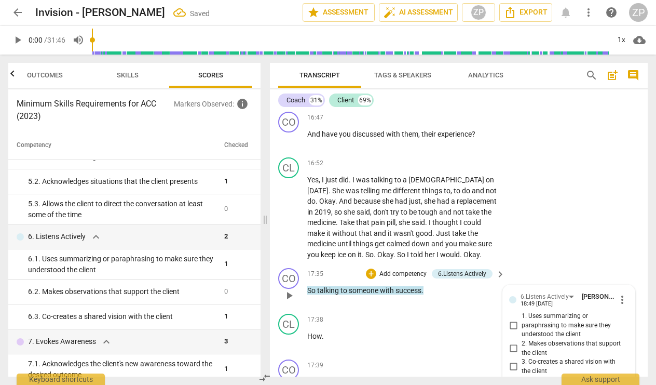
click at [510, 319] on input "1. Uses summarizing or paraphrasing to make sure they understood the client" at bounding box center [513, 325] width 17 height 12
click at [549, 212] on div "CL play_arrow pause 16:52 + Add competency keyboard_arrow_right Yes , I just di…" at bounding box center [459, 208] width 378 height 111
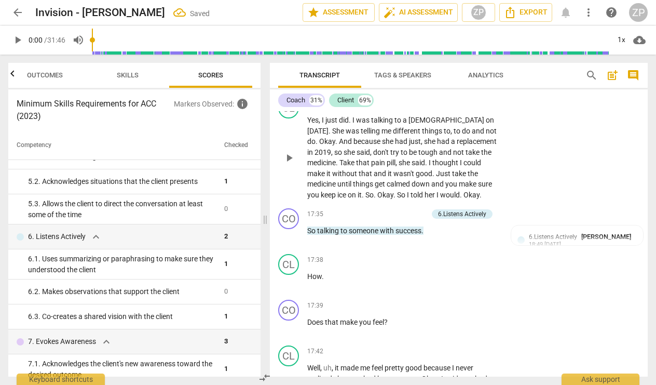
scroll to position [5277, 0]
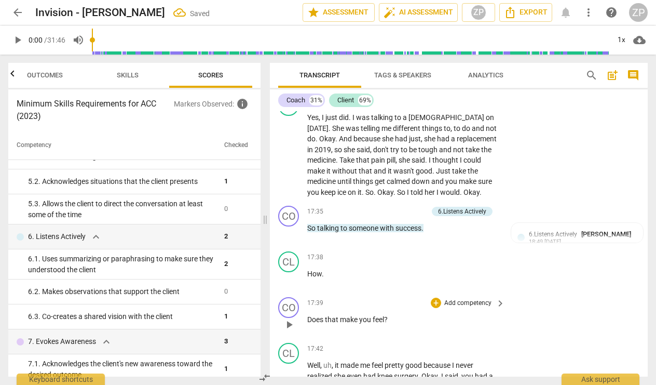
click at [462, 298] on p "Add competency" at bounding box center [467, 302] width 49 height 9
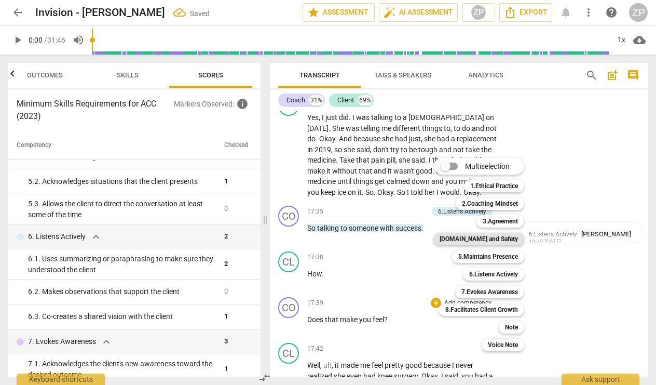
click at [488, 235] on b "[DOMAIN_NAME] and Safety" at bounding box center [479, 239] width 78 height 12
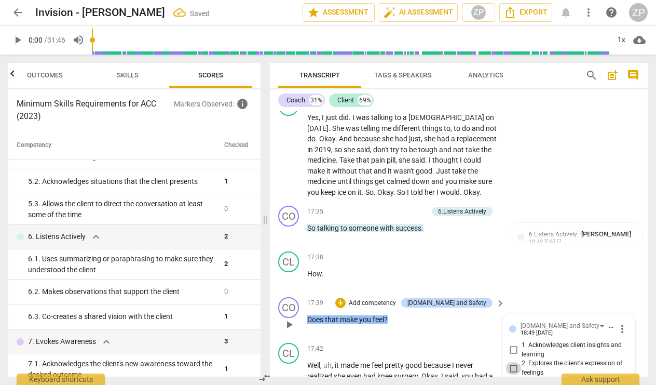
click at [509, 362] on input "2. Explores the client's expression of feelings" at bounding box center [513, 368] width 17 height 12
click at [560, 247] on div "CL play_arrow pause 17:38 + Add competency keyboard_arrow_right How ." at bounding box center [459, 270] width 378 height 46
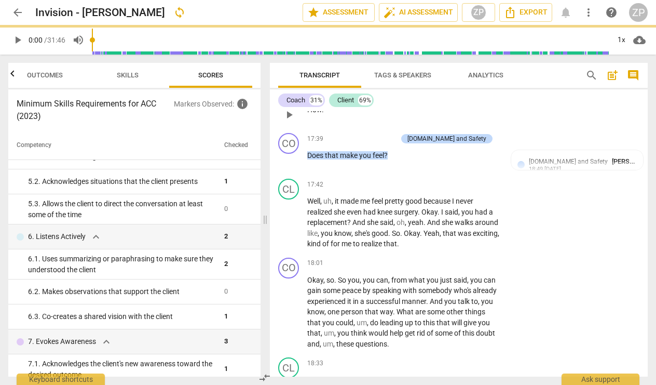
scroll to position [5441, 0]
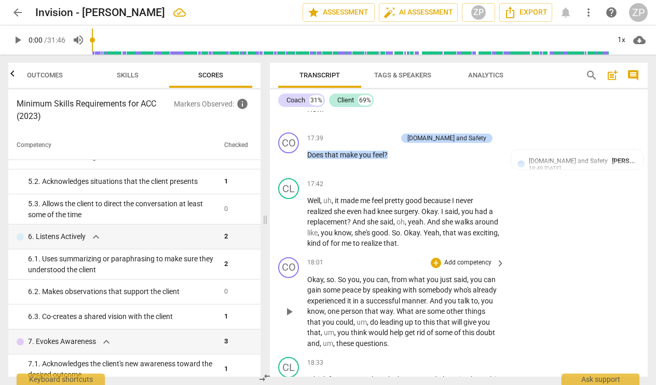
click at [477, 258] on p "Add competency" at bounding box center [467, 262] width 49 height 9
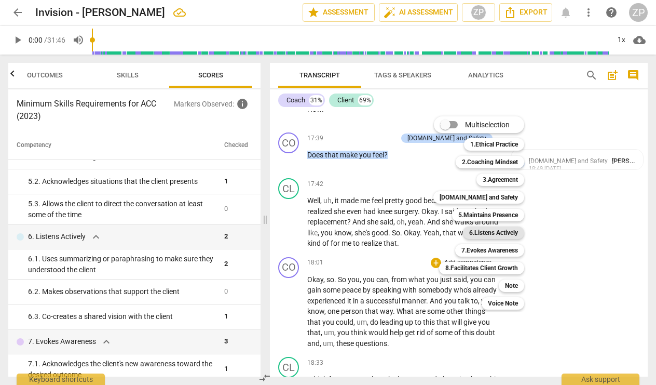
click at [508, 227] on b "6.Listens Actively" at bounding box center [493, 232] width 49 height 12
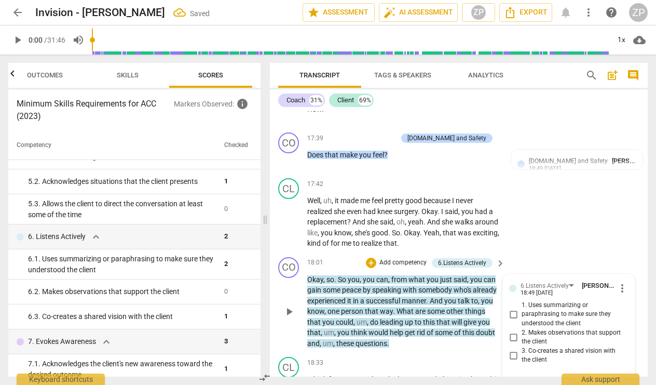
click at [512, 308] on input "1. Uses summarizing or paraphrasing to make sure they understood the client" at bounding box center [513, 314] width 17 height 12
click at [539, 196] on div "CL play_arrow pause 17:42 + Add competency keyboard_arrow_right Well , uh , it …" at bounding box center [459, 213] width 378 height 79
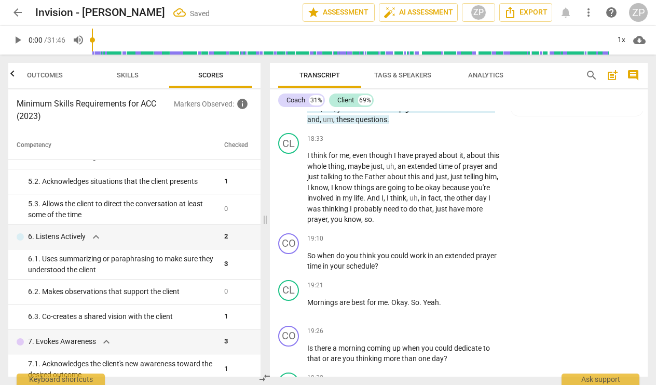
scroll to position [5668, 0]
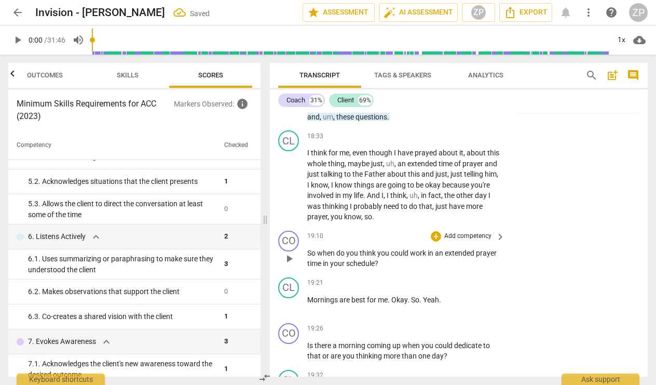
click at [486, 232] on p "Add competency" at bounding box center [467, 236] width 49 height 9
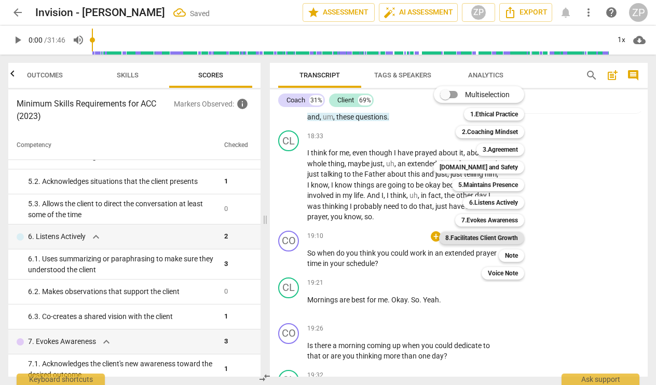
click at [501, 235] on b "8.Facilitates Client Growth" at bounding box center [481, 238] width 73 height 12
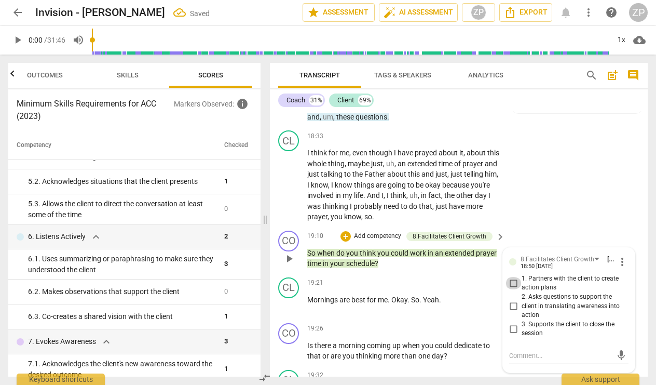
click at [519, 277] on input "1. Partners with the client to create action plans" at bounding box center [513, 283] width 17 height 12
click at [546, 171] on div "CL play_arrow pause 18:33 + Add competency keyboard_arrow_right I think for me …" at bounding box center [459, 176] width 378 height 100
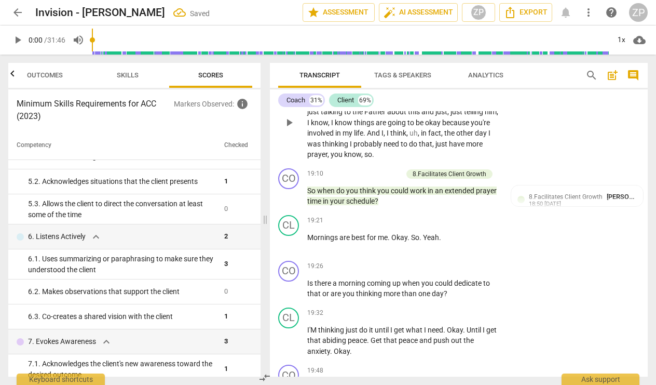
scroll to position [5748, 0]
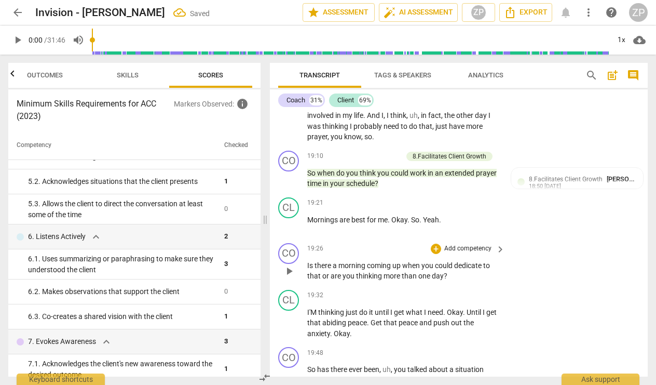
click at [473, 244] on p "Add competency" at bounding box center [467, 248] width 49 height 9
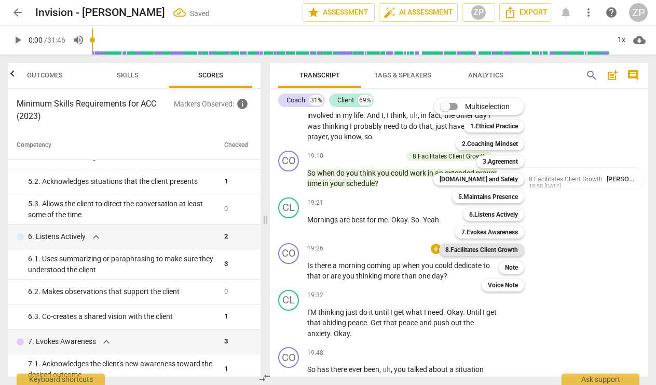
click at [495, 248] on b "8.Facilitates Client Growth" at bounding box center [481, 249] width 73 height 12
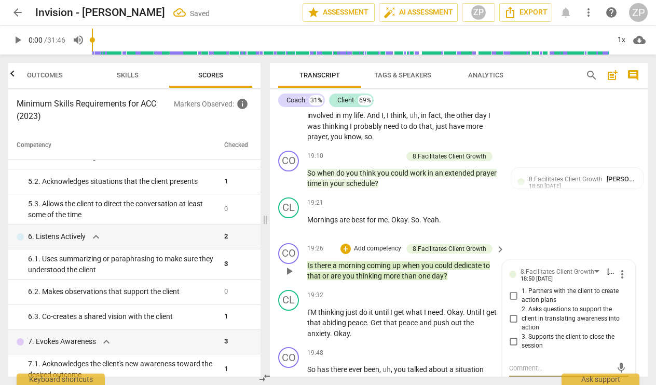
click at [514, 289] on input "1. Partners with the client to create action plans" at bounding box center [513, 295] width 17 height 12
click at [542, 343] on div "CO play_arrow pause 19:48 + Add competency keyboard_arrow_right So has there ev…" at bounding box center [459, 387] width 378 height 89
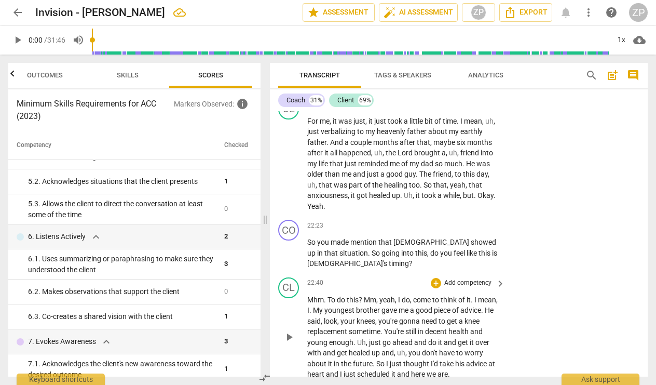
scroll to position [6275, 0]
click at [471, 221] on p "Add competency" at bounding box center [467, 225] width 49 height 9
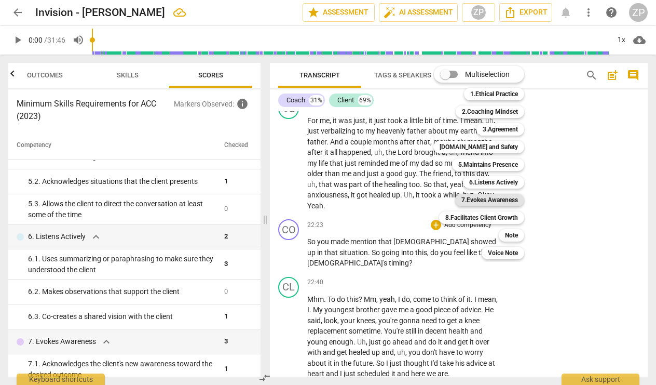
click at [488, 201] on b "7.Evokes Awareness" at bounding box center [489, 200] width 57 height 12
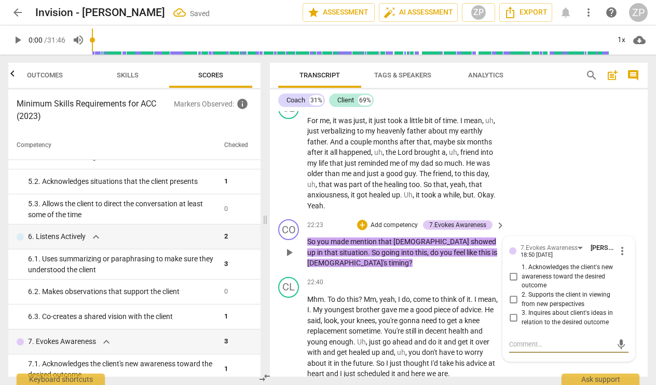
click at [511, 293] on input "2. Supports the client in viewing from new perspectives" at bounding box center [513, 299] width 17 height 12
click at [525, 215] on div "CO play_arrow pause 22:23 + Add competency 7.Evokes Awareness keyboard_arrow_ri…" at bounding box center [459, 244] width 378 height 58
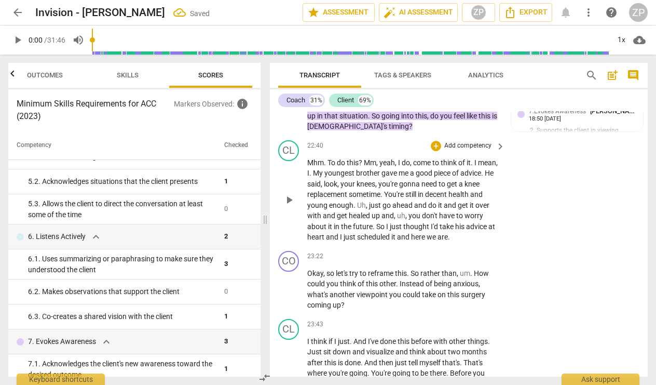
scroll to position [6419, 0]
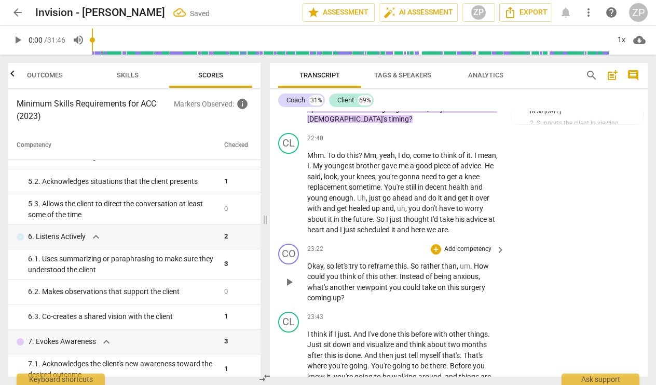
click at [482, 245] on p "Add competency" at bounding box center [467, 249] width 49 height 9
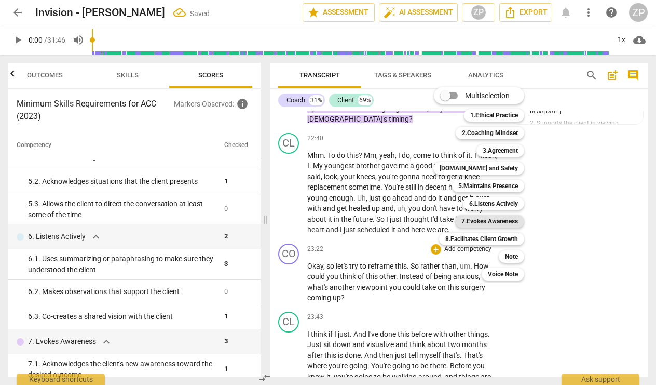
click at [497, 222] on b "7.Evokes Awareness" at bounding box center [489, 221] width 57 height 12
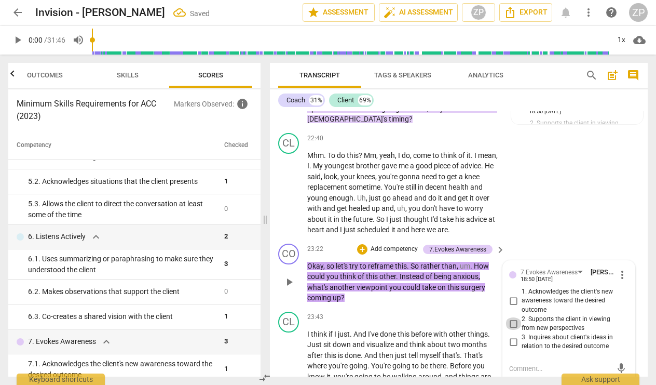
click at [511, 317] on input "2. Supports the client in viewing from new perspectives" at bounding box center [513, 323] width 17 height 12
click at [539, 239] on div "CO play_arrow pause 23:22 + Add competency 7.Evokes Awareness keyboard_arrow_ri…" at bounding box center [459, 273] width 378 height 68
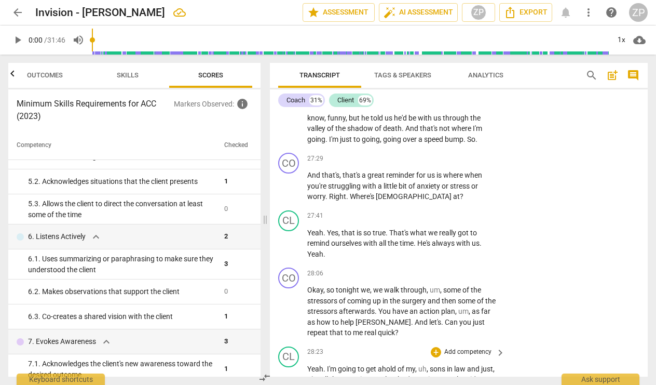
scroll to position [7377, 0]
click at [472, 268] on p "Add competency" at bounding box center [467, 272] width 49 height 9
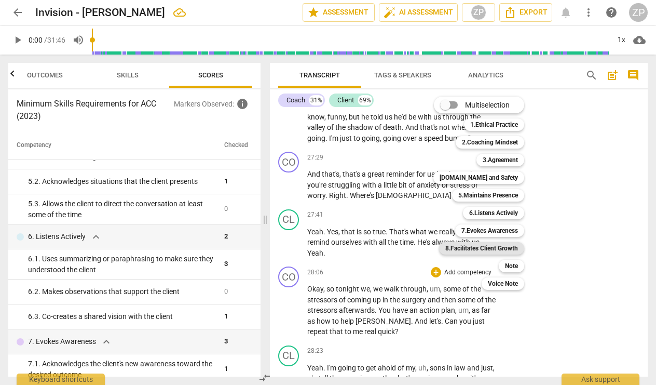
click at [492, 249] on b "8.Facilitates Client Growth" at bounding box center [481, 248] width 73 height 12
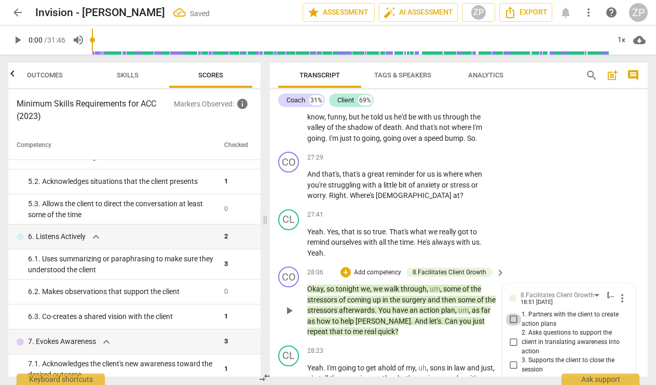
click at [514, 313] on input "1. Partners with the client to create action plans" at bounding box center [513, 319] width 17 height 12
click at [537, 205] on div "CL play_arrow pause 27:41 + Add competency keyboard_arrow_right Yeah . Yes , th…" at bounding box center [459, 234] width 378 height 58
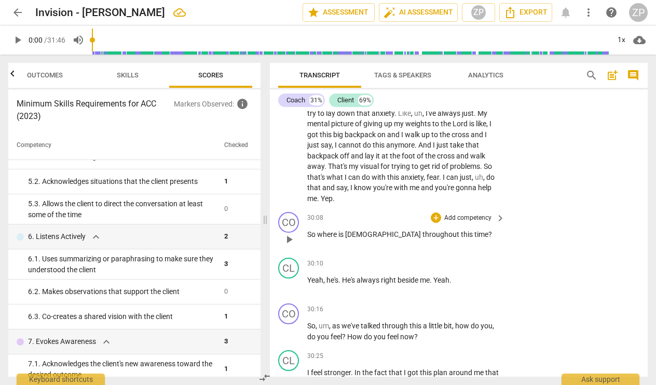
scroll to position [7928, 0]
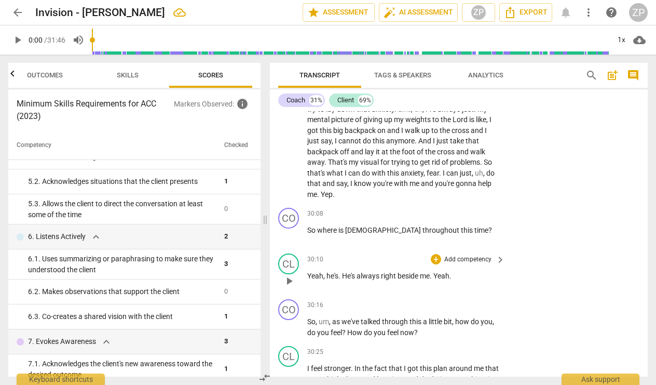
click at [474, 255] on p "Add competency" at bounding box center [467, 259] width 49 height 9
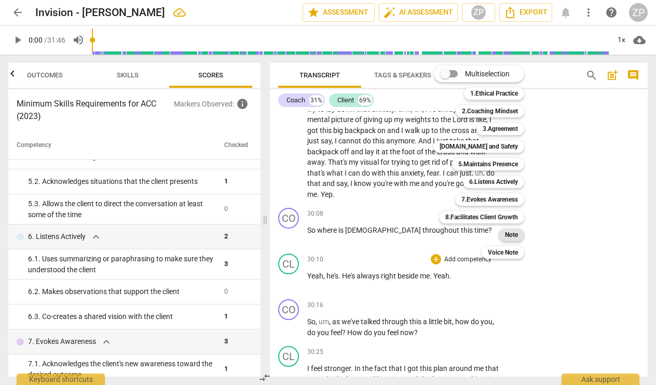
click at [515, 234] on b "Note" at bounding box center [511, 234] width 13 height 12
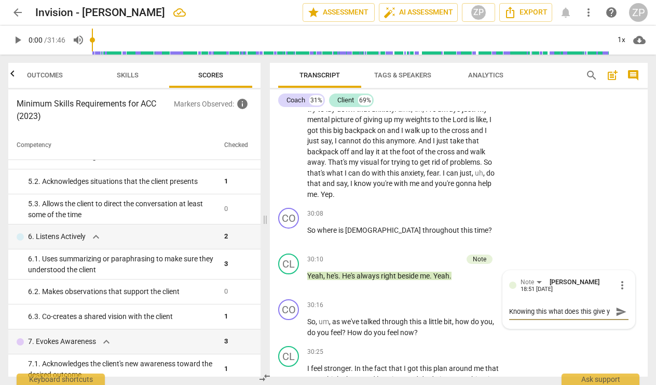
scroll to position [9, 0]
click at [616, 306] on span "send" at bounding box center [621, 311] width 11 height 11
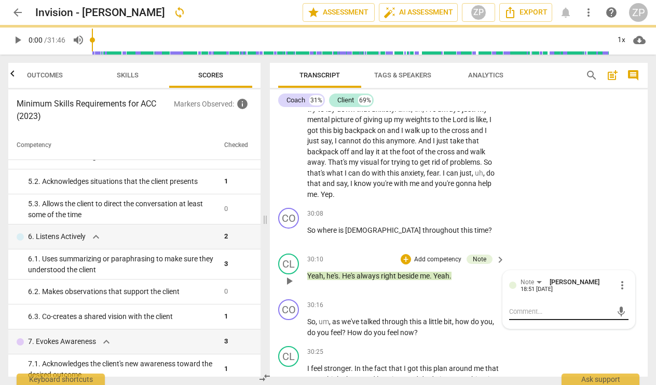
scroll to position [0, 0]
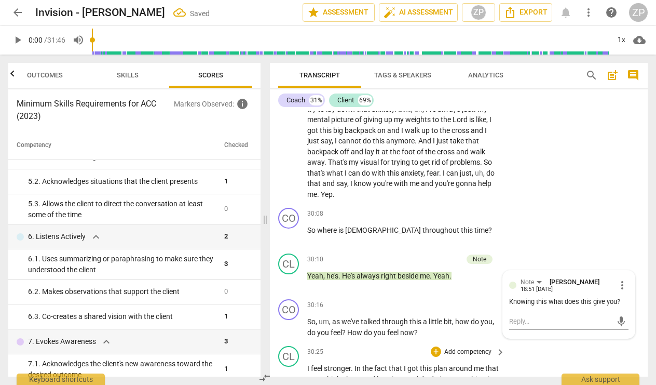
click at [602, 342] on div "CL play_arrow pause 30:25 + Add competency keyboard_arrow_right I feel stronger…" at bounding box center [459, 376] width 378 height 68
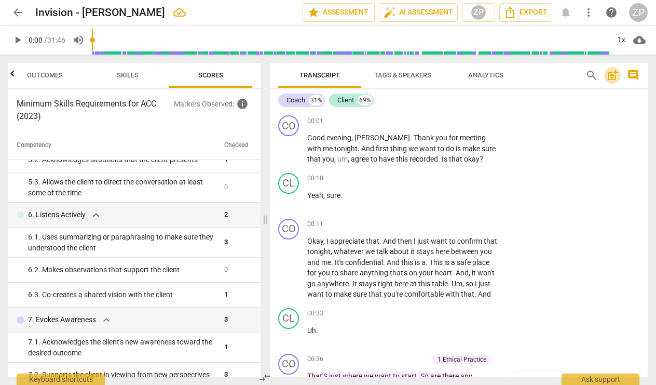
click at [610, 77] on span "post_add" at bounding box center [612, 75] width 12 height 12
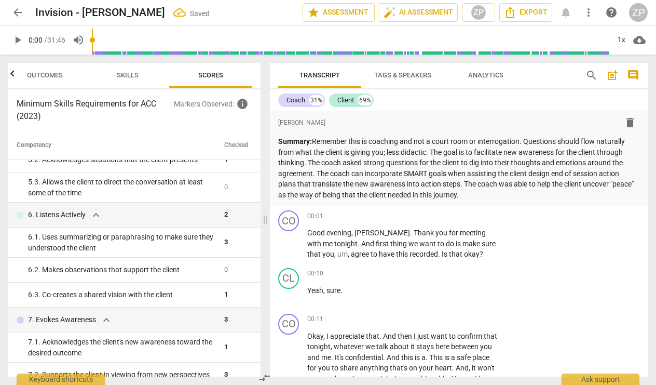
click at [484, 110] on div "Coach 31% Client 69% format_bold format_list_bulleted [PERSON_NAME] delete Summ…" at bounding box center [459, 232] width 378 height 287
click at [527, 20] on button "Export" at bounding box center [525, 12] width 53 height 19
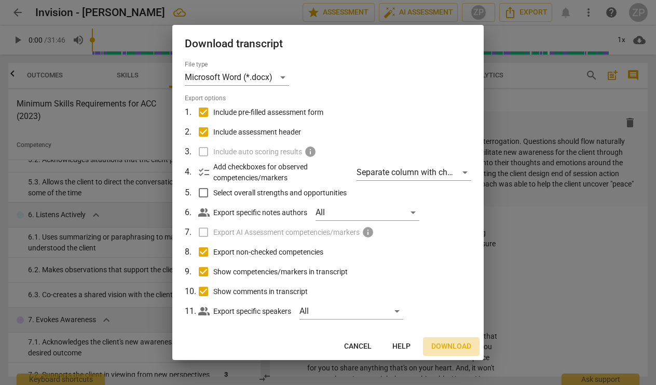
click at [441, 345] on span "Download" at bounding box center [451, 346] width 40 height 10
